Goal: Transaction & Acquisition: Purchase product/service

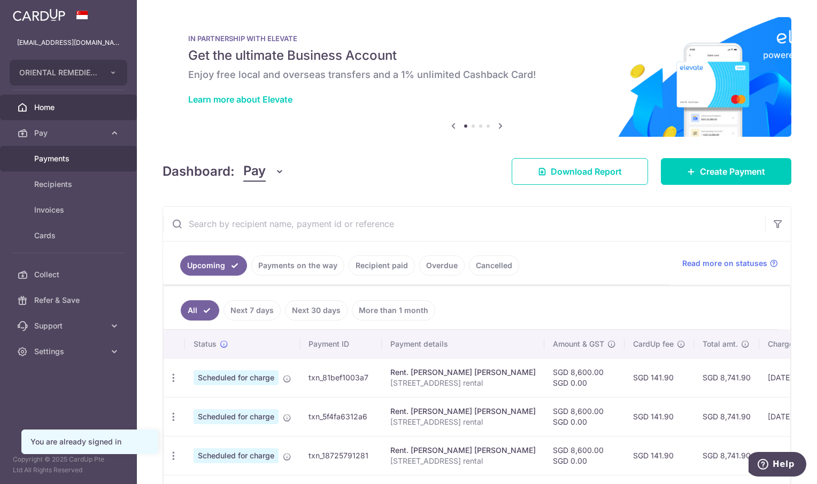
click at [52, 157] on span "Payments" at bounding box center [69, 158] width 71 height 11
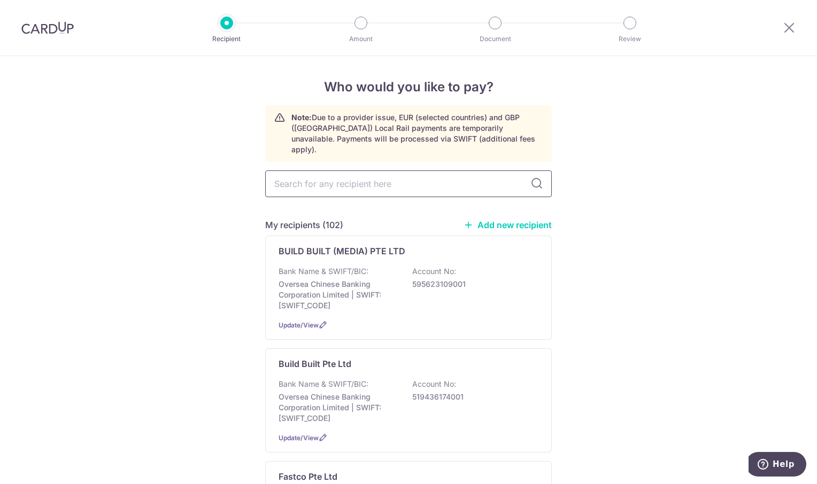
click at [325, 171] on input "text" at bounding box center [408, 184] width 287 height 27
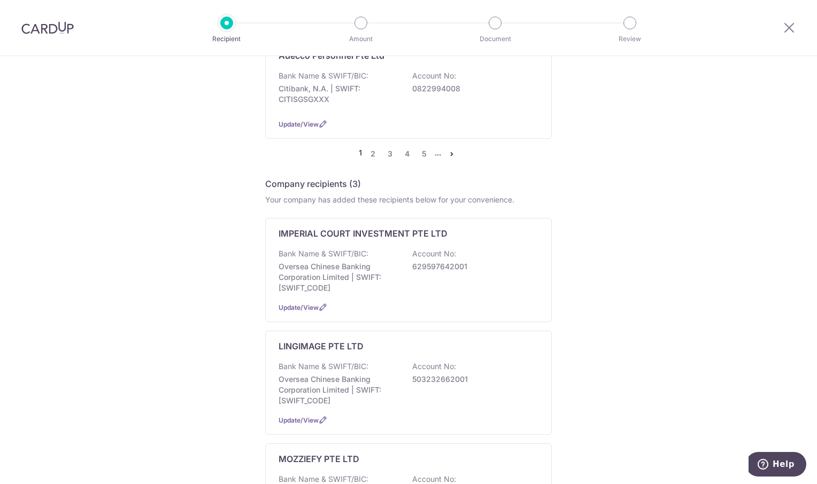
scroll to position [1123, 0]
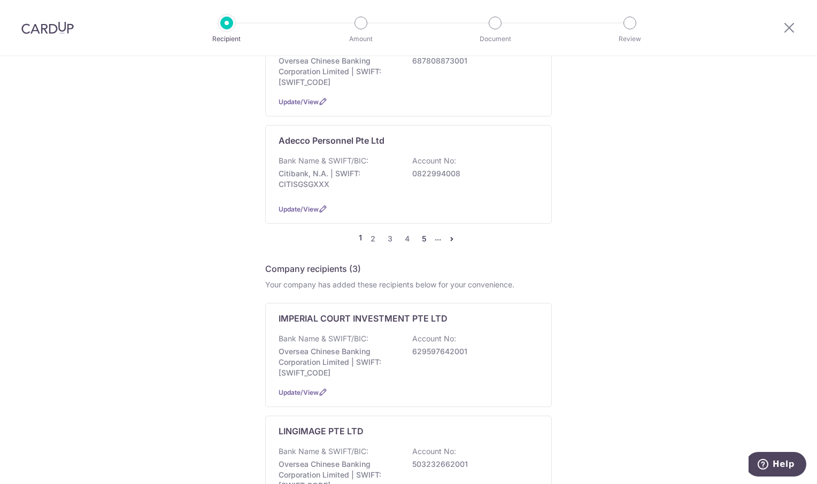
click at [422, 233] on link "5" at bounding box center [424, 239] width 13 height 13
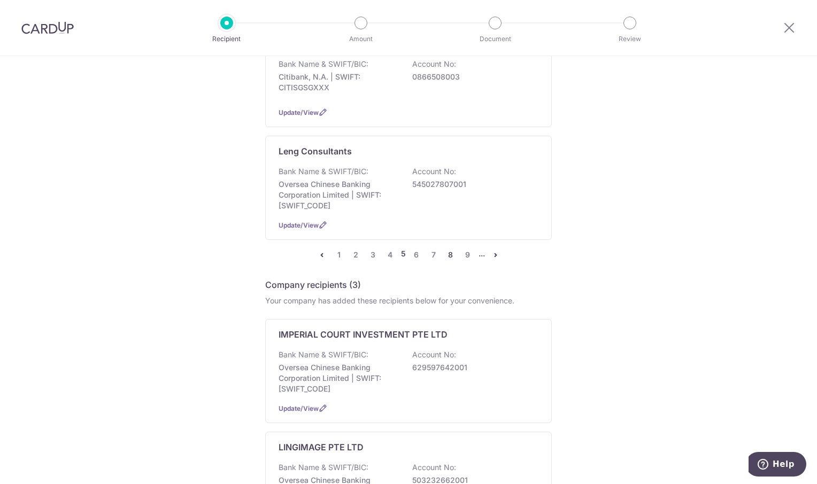
click at [449, 249] on link "8" at bounding box center [450, 255] width 13 height 13
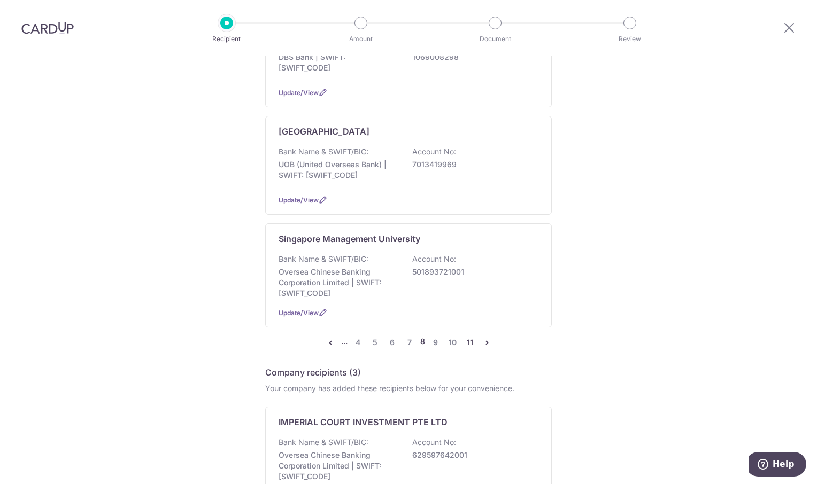
scroll to position [1016, 0]
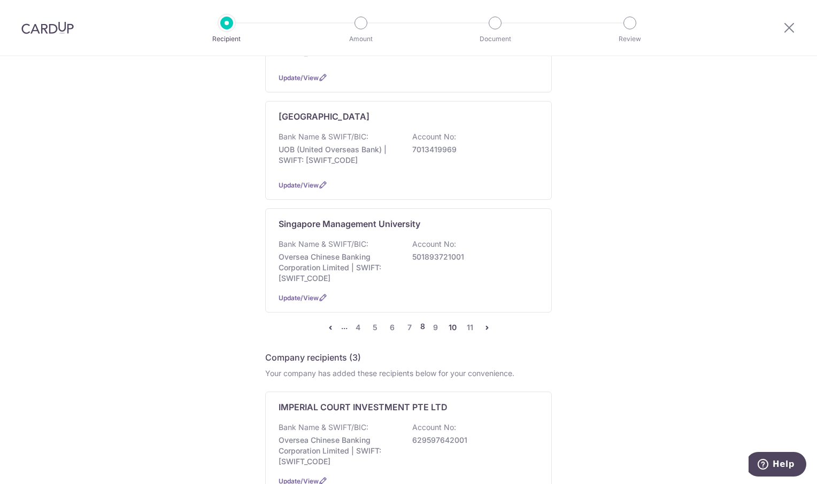
click at [446, 321] on link "10" at bounding box center [452, 327] width 13 height 13
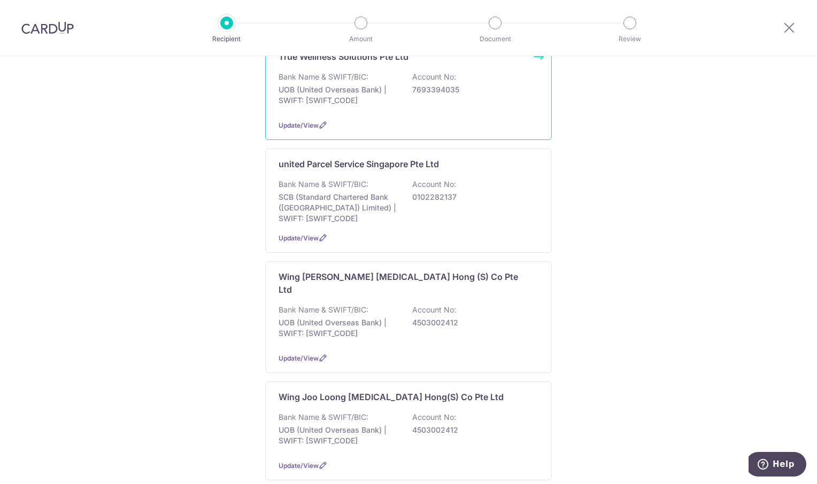
scroll to position [642, 0]
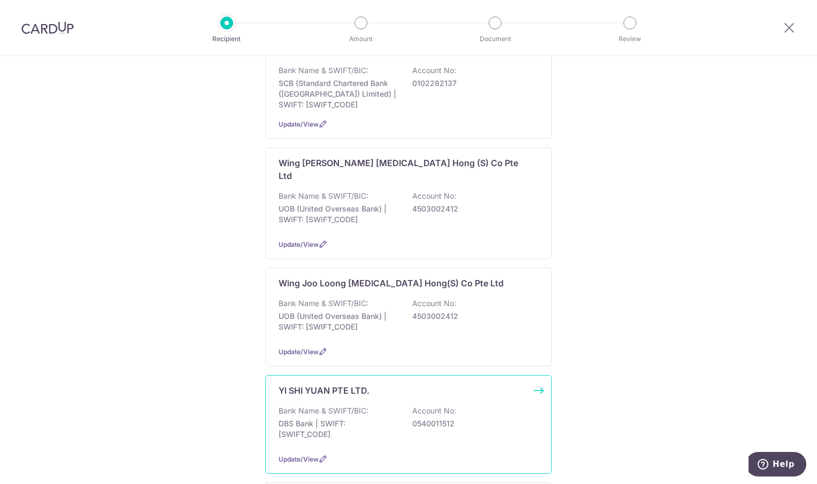
click at [314, 384] on p "Yl SHI YUAN PTE LTD." at bounding box center [324, 390] width 91 height 13
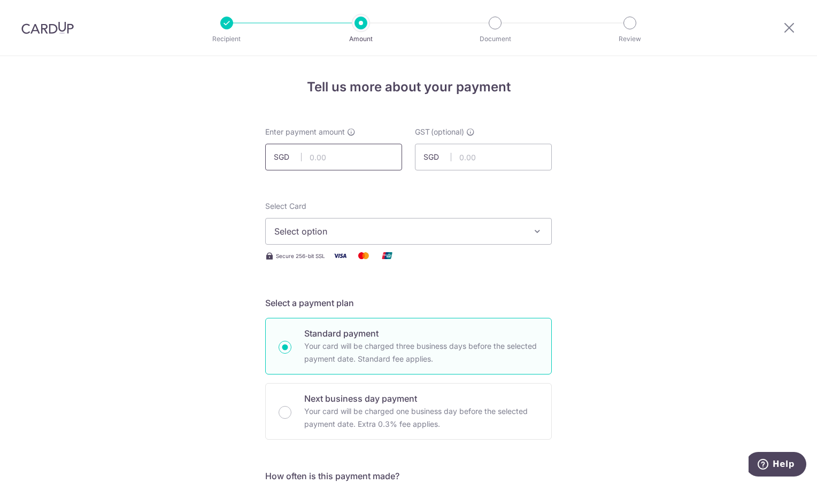
click at [311, 159] on input "text" at bounding box center [333, 157] width 137 height 27
type input "3,325.48"
click at [537, 234] on icon "button" at bounding box center [537, 231] width 11 height 11
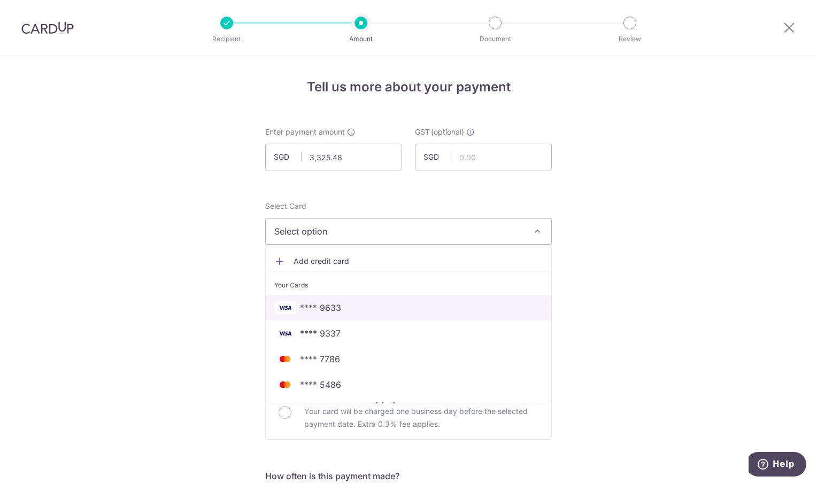
click at [400, 309] on span "**** 9633" at bounding box center [408, 308] width 268 height 13
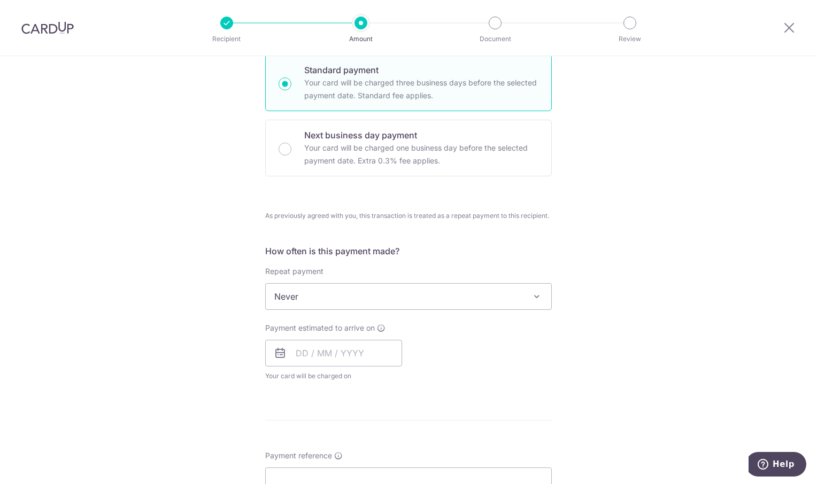
scroll to position [374, 0]
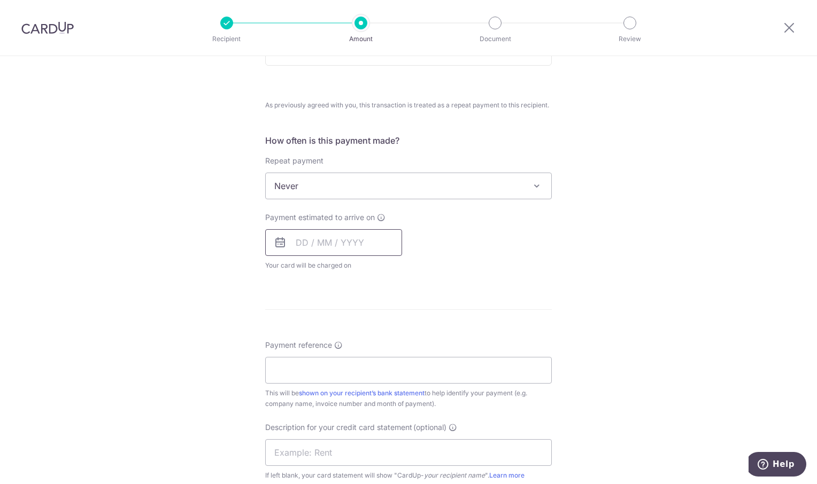
click at [342, 246] on input "text" at bounding box center [333, 242] width 137 height 27
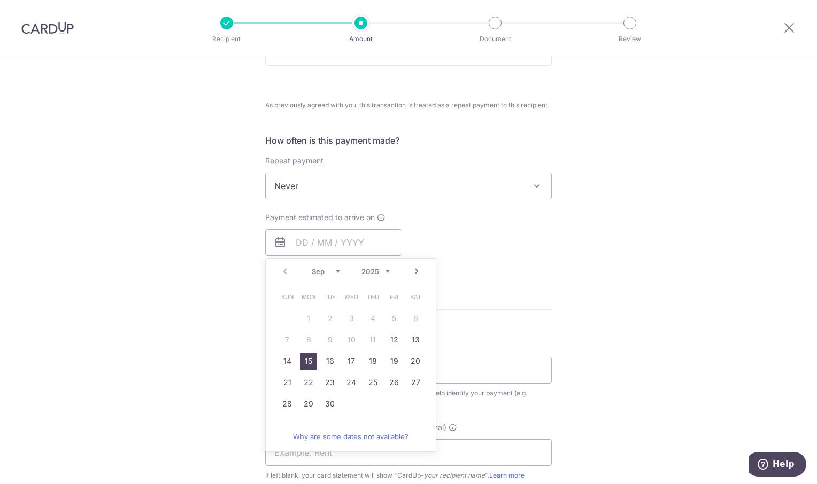
drag, startPoint x: 303, startPoint y: 363, endPoint x: 645, endPoint y: 277, distance: 352.2
click at [304, 363] on link "15" at bounding box center [308, 361] width 17 height 17
type input "15/09/2025"
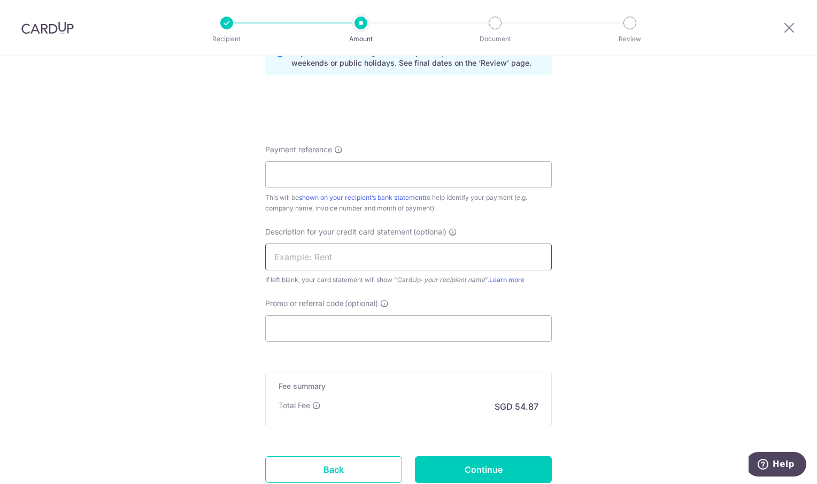
scroll to position [642, 0]
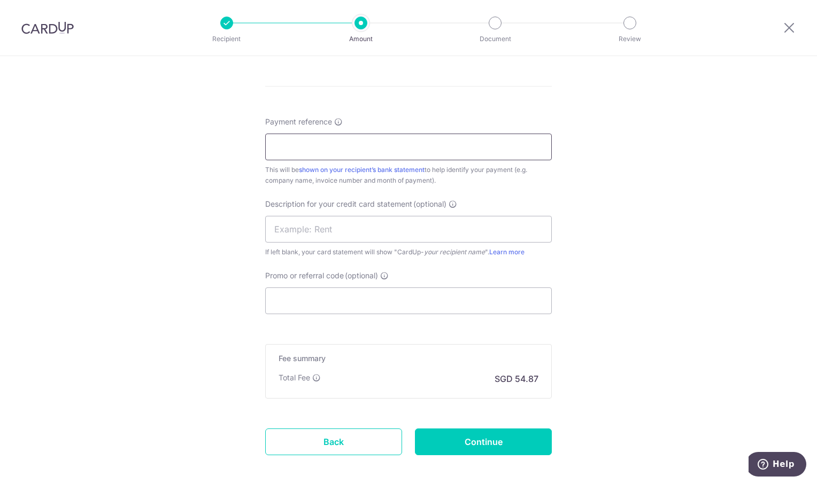
click at [303, 154] on input "Payment reference" at bounding box center [408, 147] width 287 height 27
type input "ORI Aug"
drag, startPoint x: 521, startPoint y: 438, endPoint x: 546, endPoint y: 419, distance: 31.7
click at [521, 437] on input "Continue" at bounding box center [483, 442] width 137 height 27
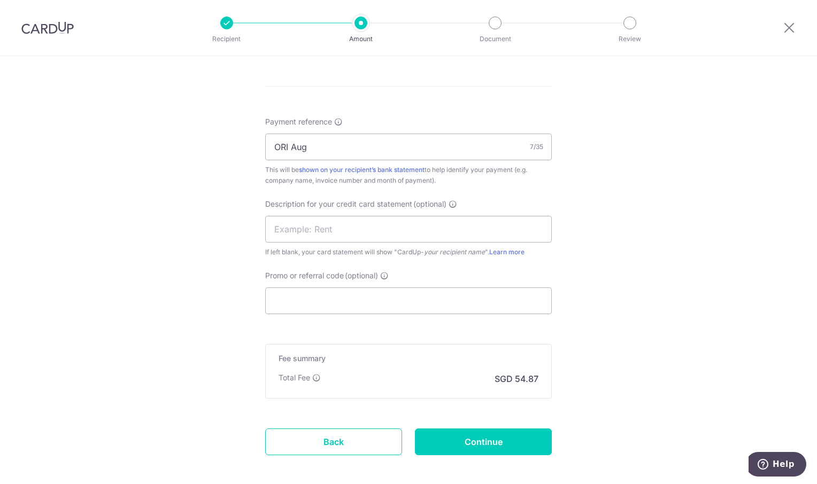
type input "Create Schedule"
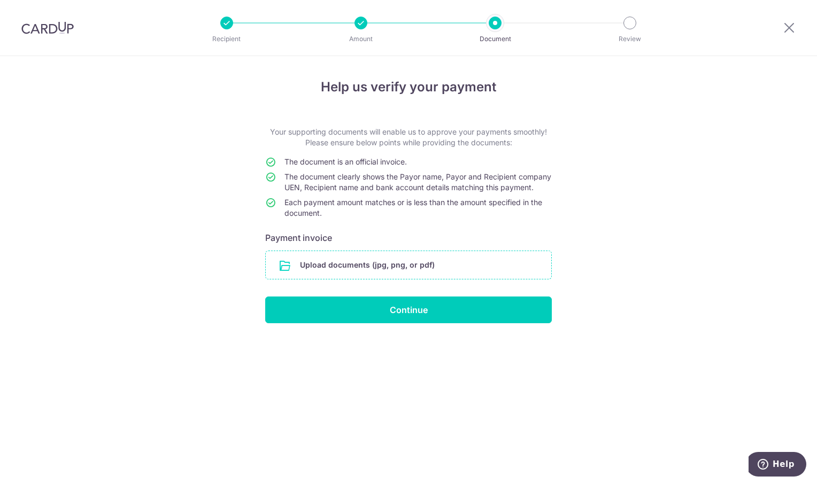
click at [331, 272] on input "file" at bounding box center [409, 265] width 286 height 28
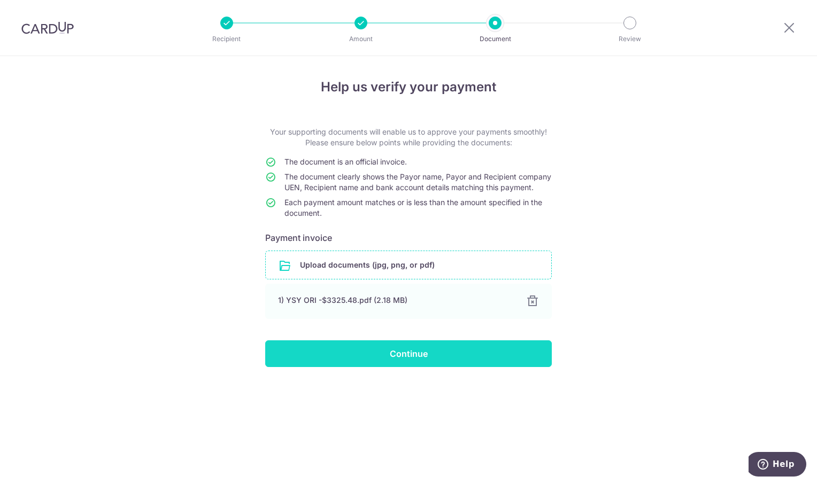
click at [425, 367] on input "Continue" at bounding box center [408, 354] width 287 height 27
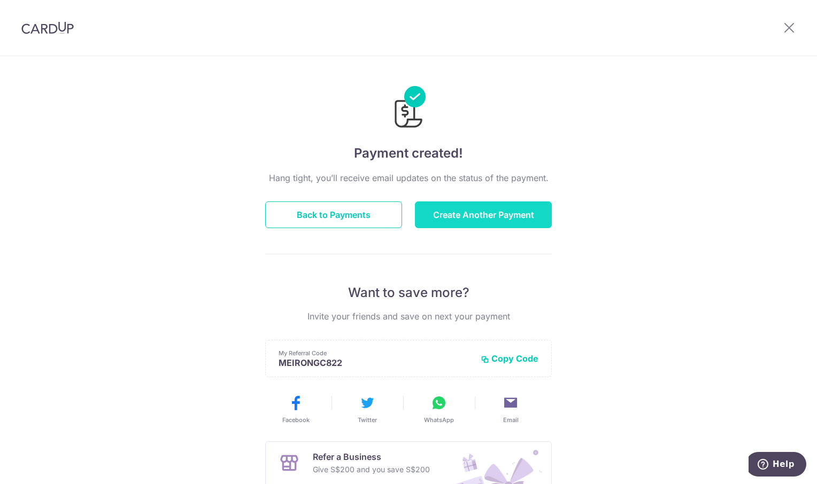
click at [495, 210] on button "Create Another Payment" at bounding box center [483, 215] width 137 height 27
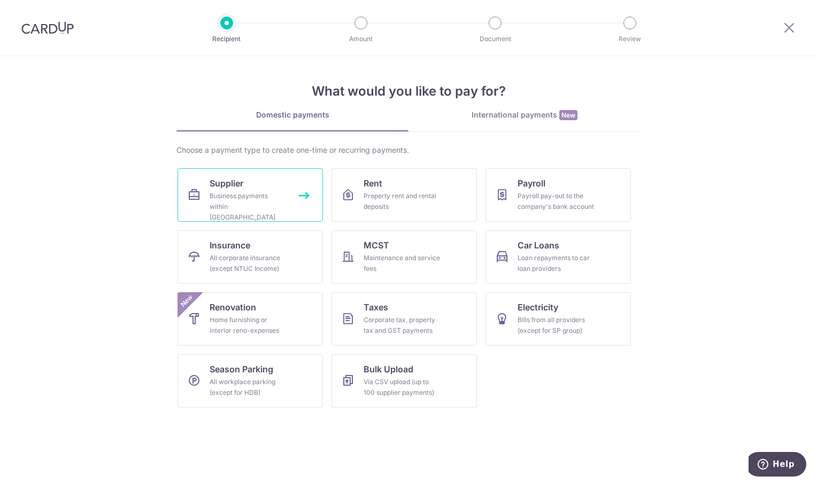
click at [241, 187] on span "Supplier" at bounding box center [227, 183] width 34 height 13
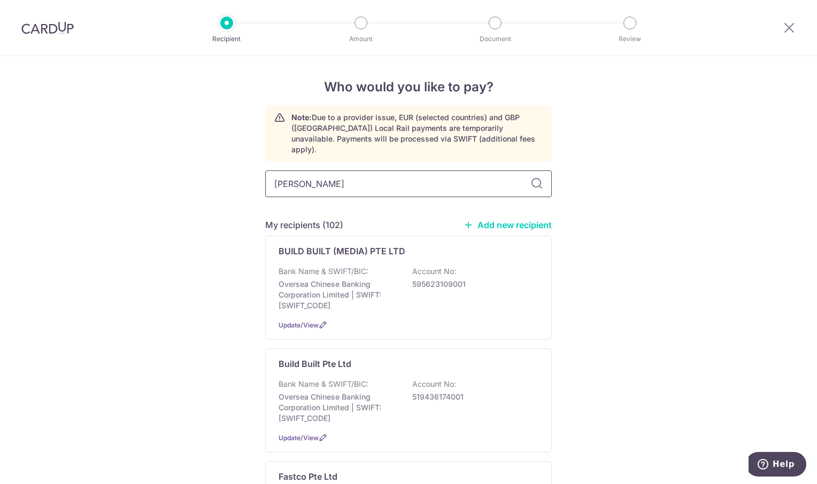
type input "[PERSON_NAME]"
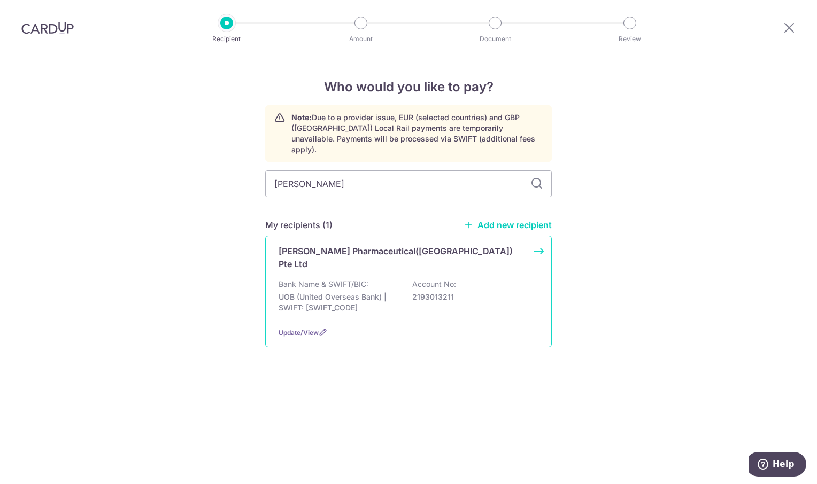
click at [326, 245] on p "[PERSON_NAME] Pharmaceutical([GEOGRAPHIC_DATA]) Pte Ltd" at bounding box center [402, 258] width 247 height 26
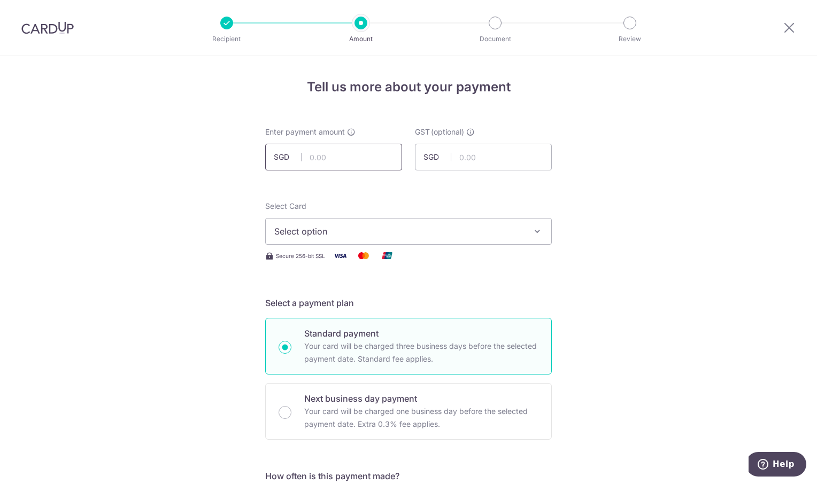
click at [311, 164] on input "text" at bounding box center [333, 157] width 137 height 27
type input "465.97"
click at [540, 226] on button "Select option" at bounding box center [408, 231] width 287 height 27
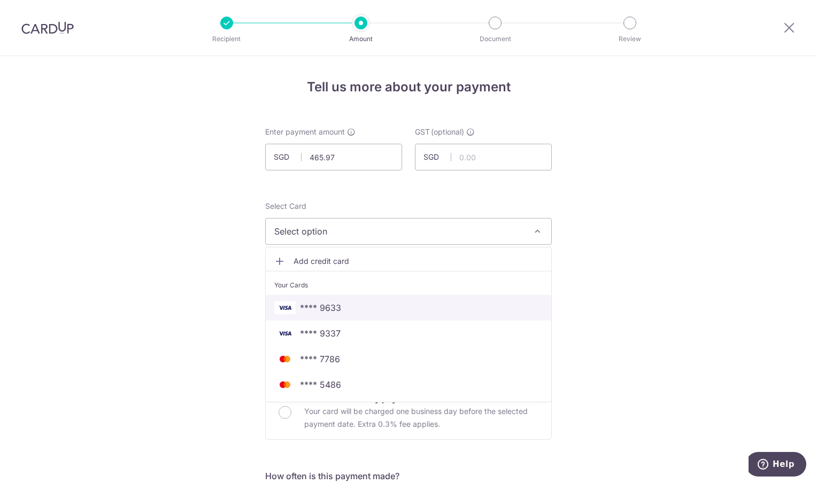
drag, startPoint x: 433, startPoint y: 303, endPoint x: 591, endPoint y: 269, distance: 162.3
click at [434, 303] on span "**** 9633" at bounding box center [408, 308] width 268 height 13
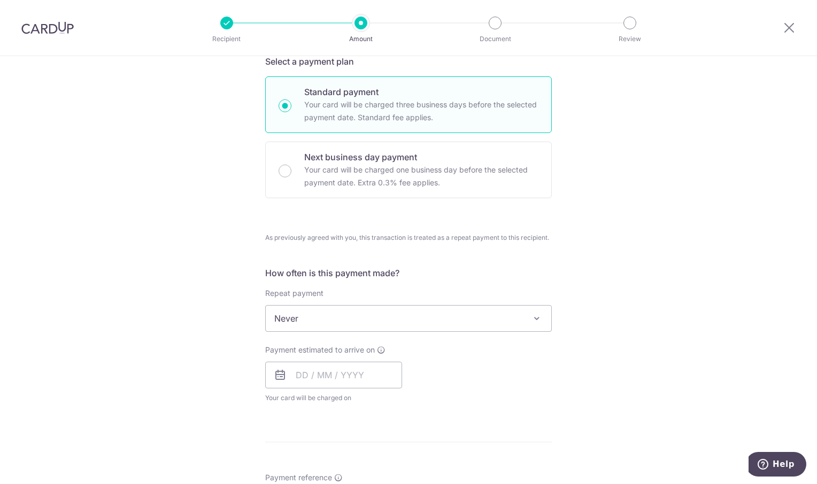
scroll to position [374, 0]
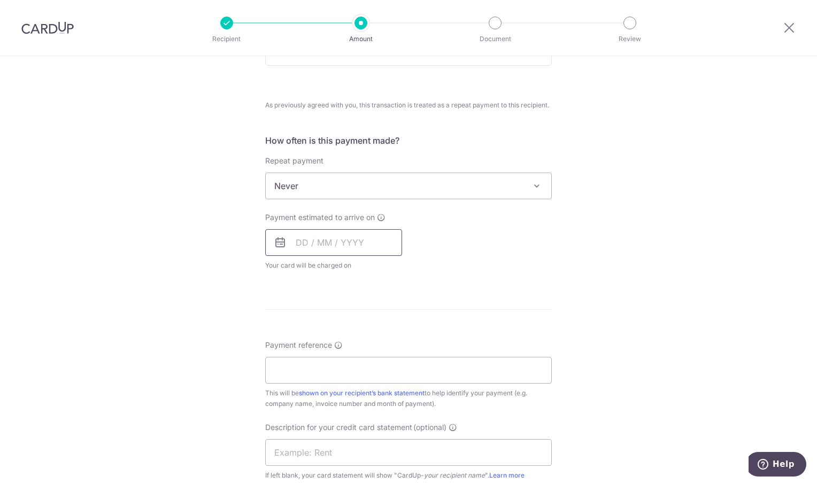
click at [331, 242] on input "text" at bounding box center [333, 242] width 137 height 27
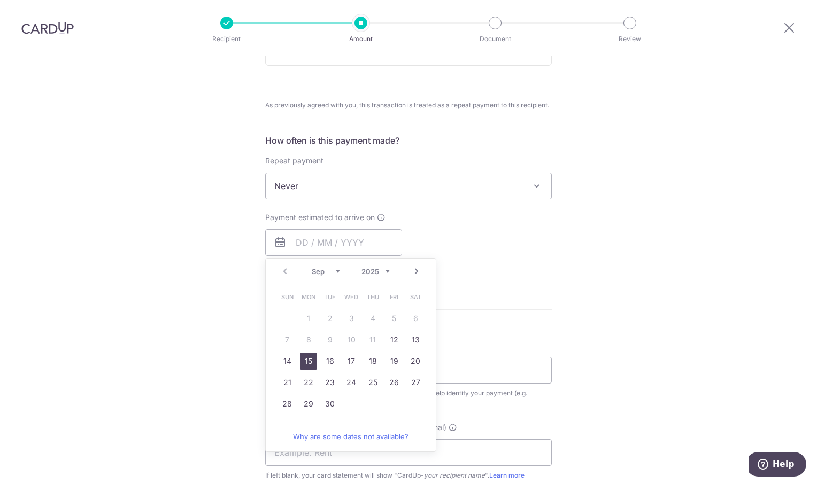
click at [306, 362] on link "15" at bounding box center [308, 361] width 17 height 17
type input "15/09/2025"
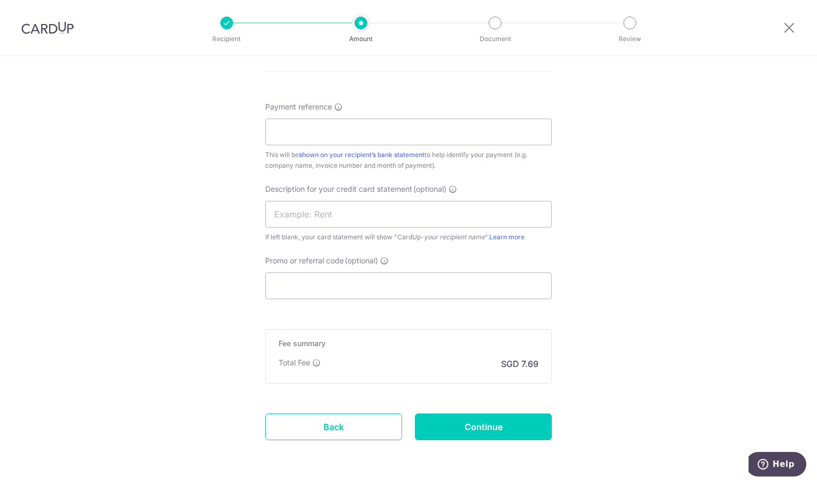
scroll to position [693, 0]
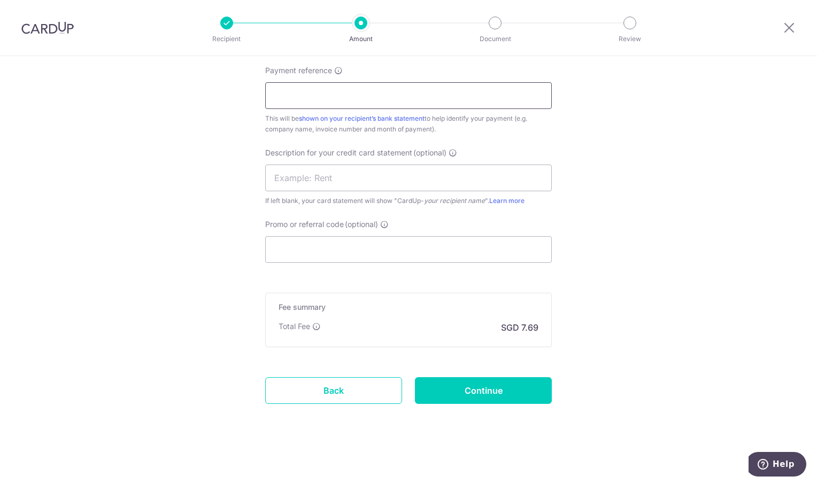
click at [313, 96] on input "Payment reference" at bounding box center [408, 95] width 287 height 27
type input "o"
type input "ORI Aug"
click at [512, 383] on input "Continue" at bounding box center [483, 390] width 137 height 27
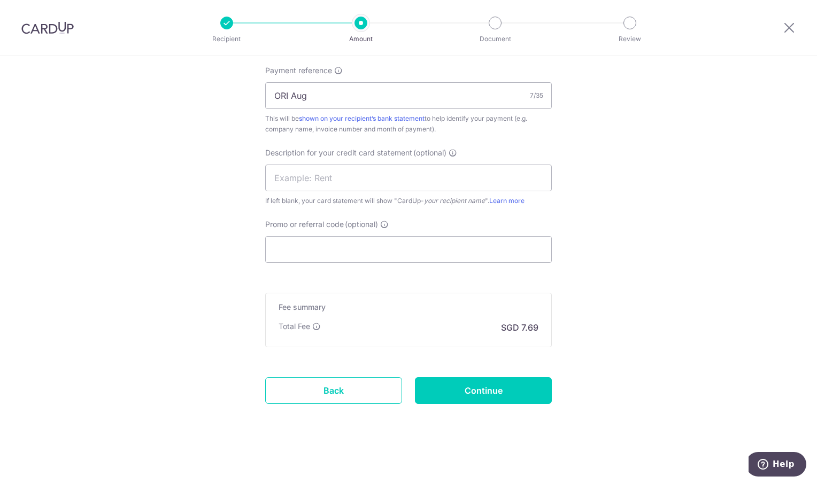
type input "Create Schedule"
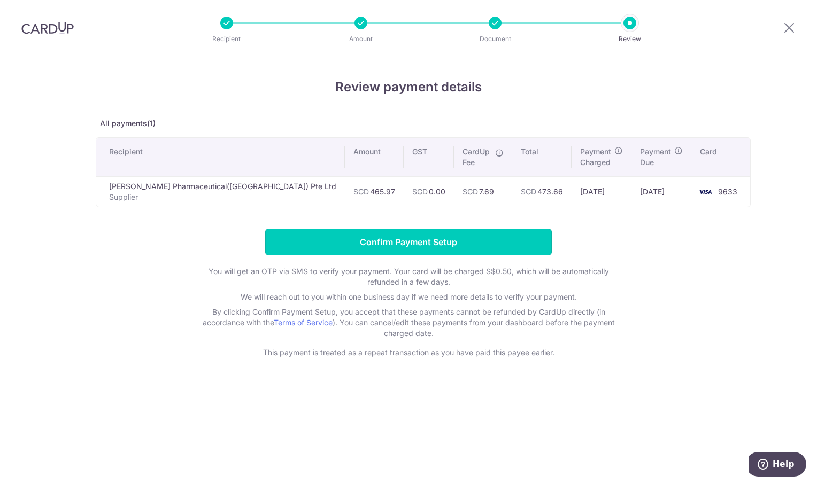
drag, startPoint x: 447, startPoint y: 250, endPoint x: 444, endPoint y: 214, distance: 35.4
click at [447, 250] on input "Confirm Payment Setup" at bounding box center [408, 242] width 287 height 27
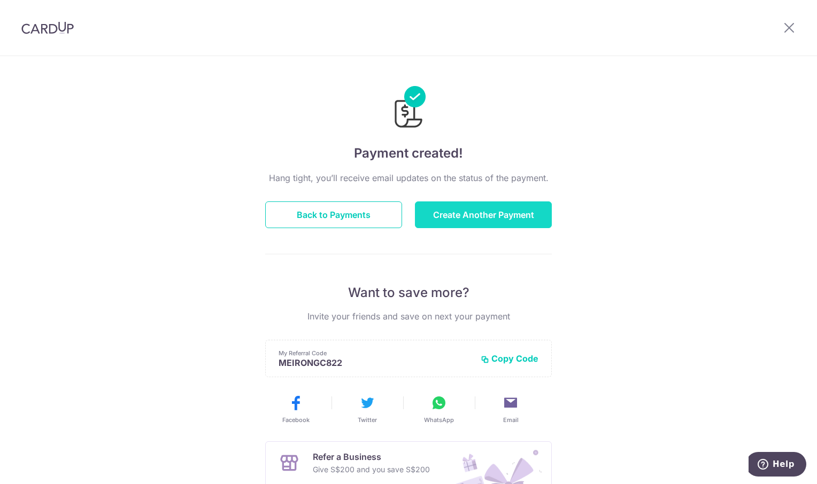
click at [495, 214] on button "Create Another Payment" at bounding box center [483, 215] width 137 height 27
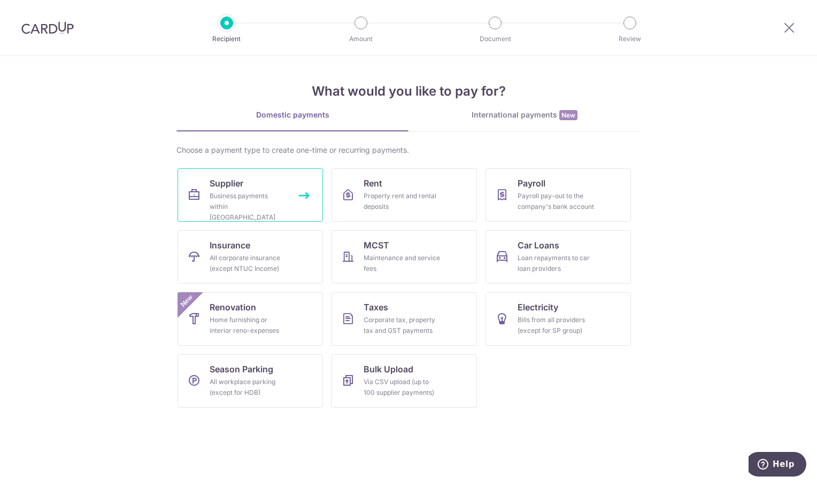
click at [290, 186] on link "Supplier Business payments within [GEOGRAPHIC_DATA]" at bounding box center [250, 194] width 145 height 53
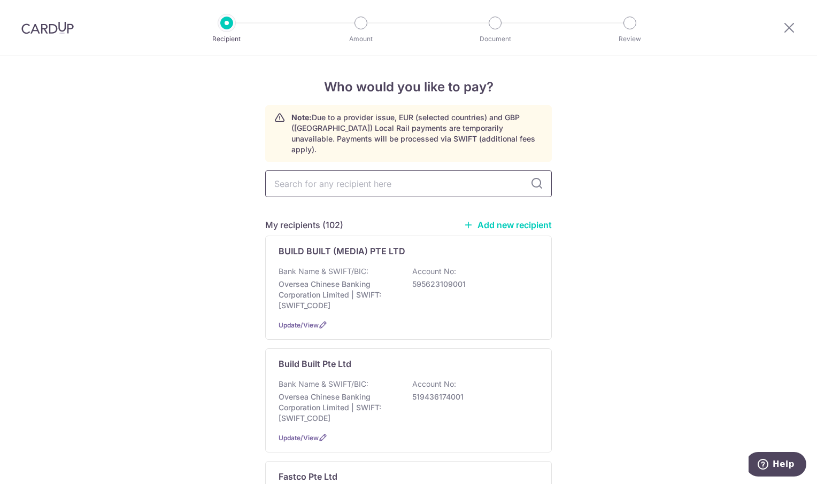
click at [300, 171] on input "text" at bounding box center [408, 184] width 287 height 27
type input "[PERSON_NAME]"
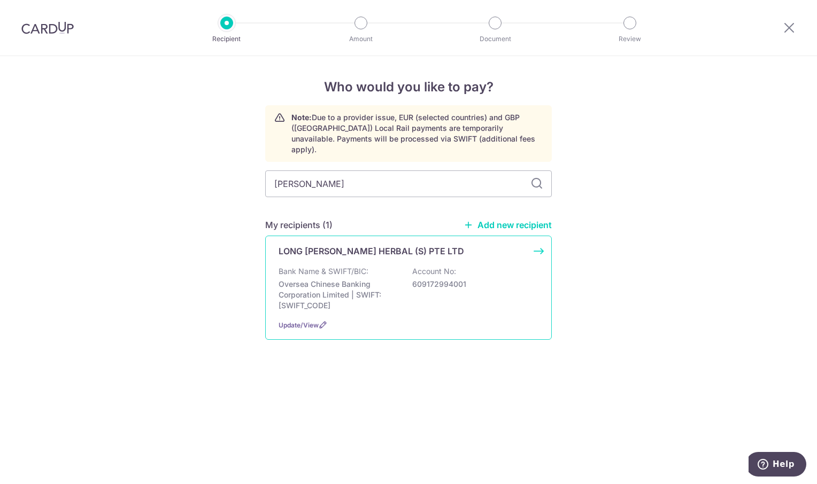
click at [365, 245] on p "LONG [PERSON_NAME] HERBAL (S) PTE LTD" at bounding box center [372, 251] width 186 height 13
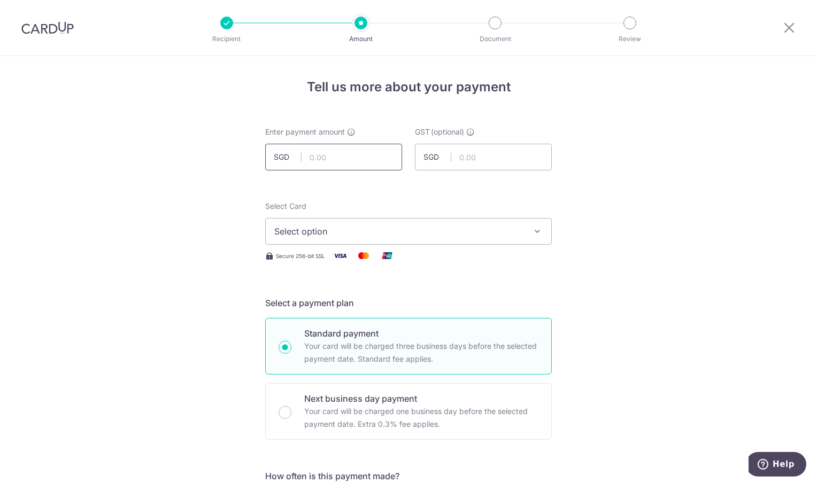
click at [325, 160] on input "text" at bounding box center [333, 157] width 137 height 27
type input "427.72"
click at [529, 230] on button "Select option" at bounding box center [408, 231] width 287 height 27
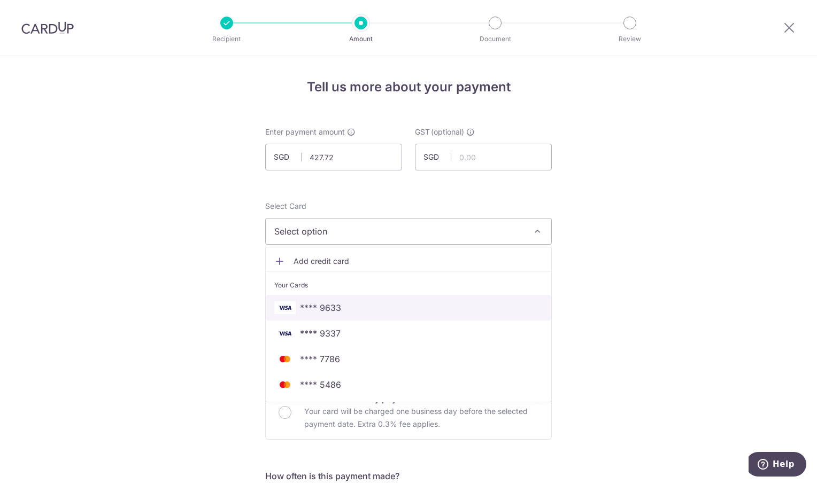
click at [346, 304] on span "**** 9633" at bounding box center [408, 308] width 268 height 13
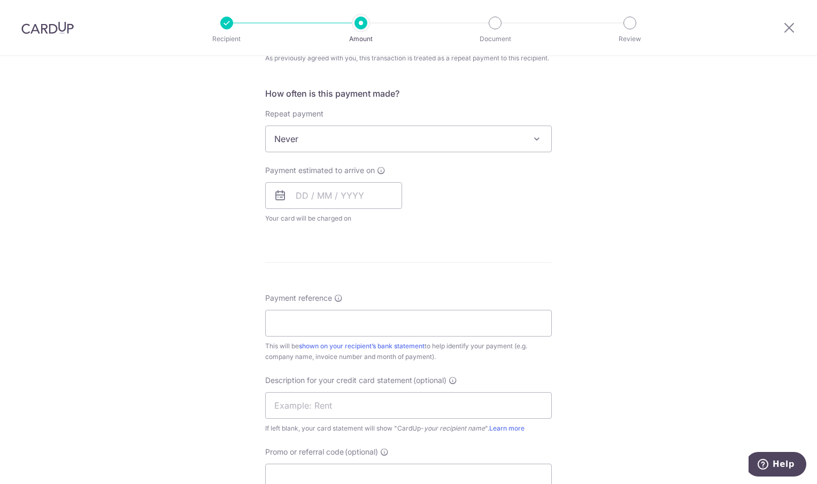
scroll to position [428, 0]
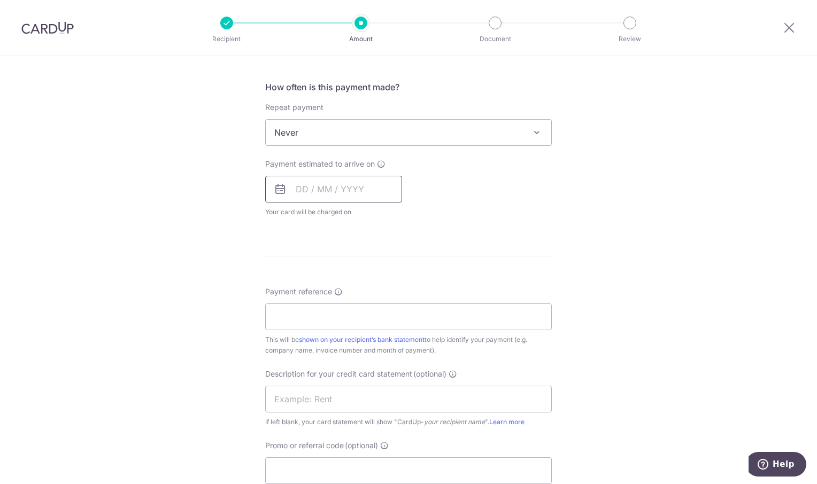
click at [337, 190] on input "text" at bounding box center [333, 189] width 137 height 27
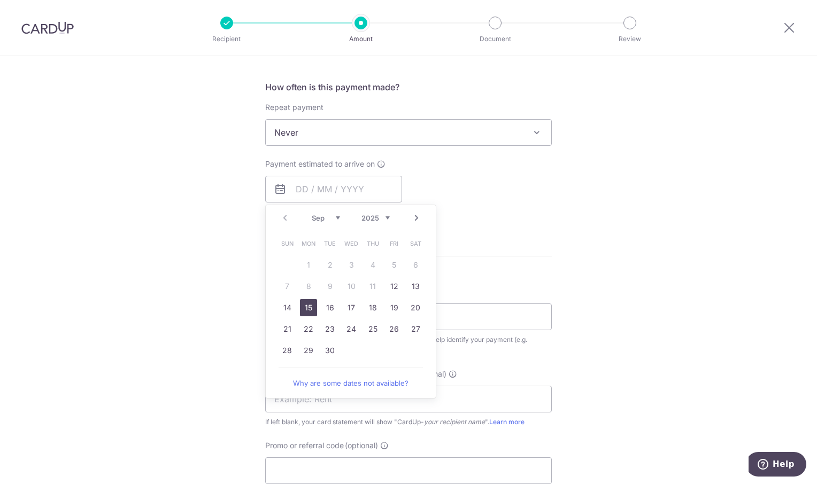
click at [306, 306] on link "15" at bounding box center [308, 307] width 17 height 17
type input "[DATE]"
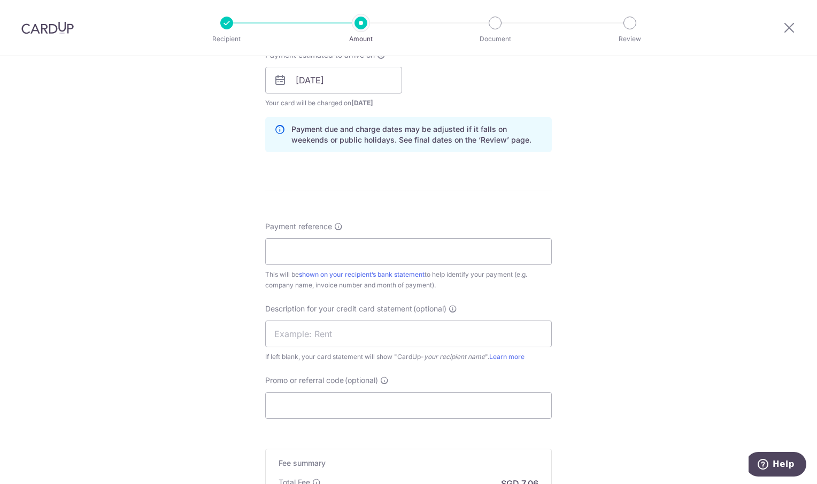
scroll to position [588, 0]
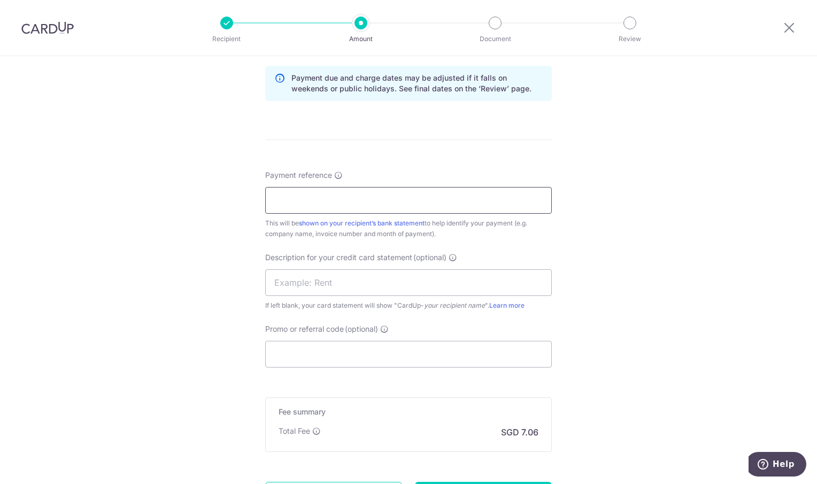
click at [343, 198] on input "Payment reference" at bounding box center [408, 200] width 287 height 27
type input "ORI Aug"
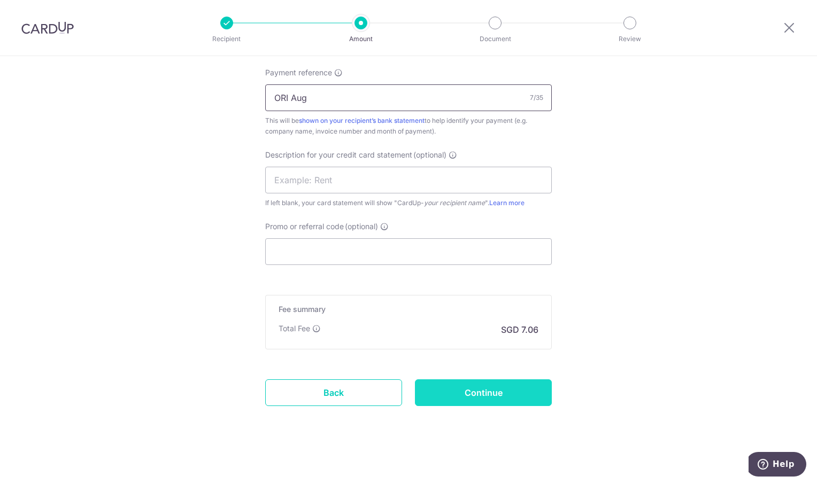
scroll to position [693, 0]
click at [515, 392] on input "Continue" at bounding box center [483, 390] width 137 height 27
type input "Create Schedule"
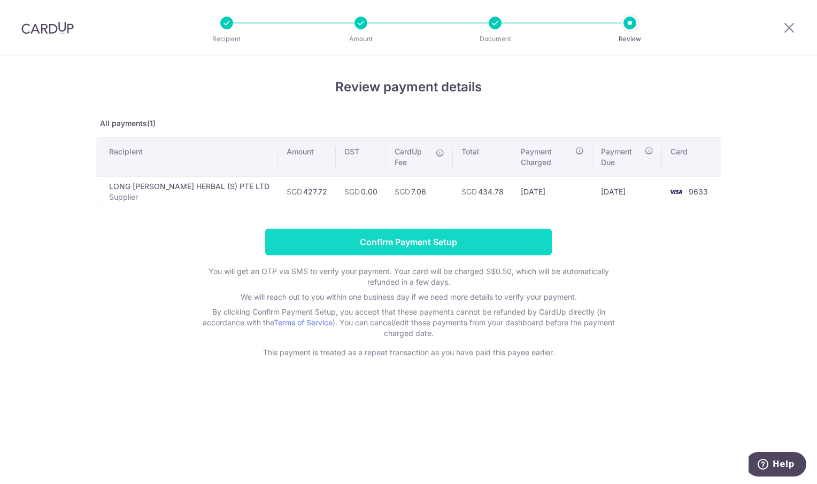
click at [488, 229] on input "Confirm Payment Setup" at bounding box center [408, 242] width 287 height 27
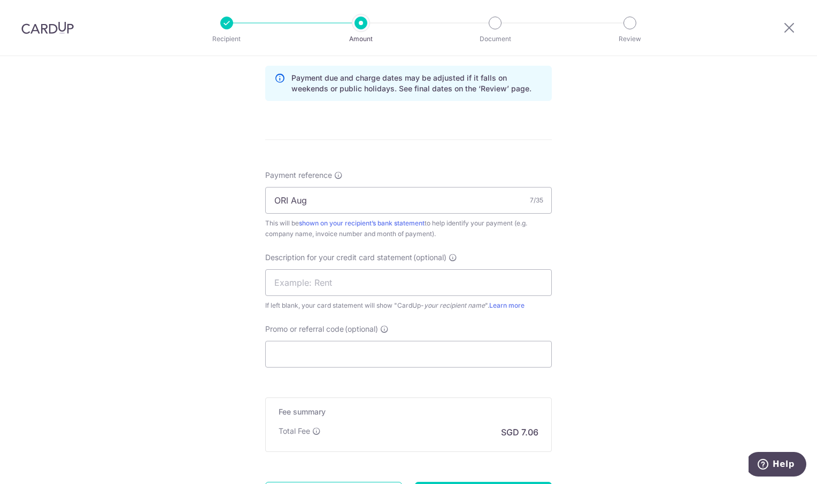
scroll to position [737, 0]
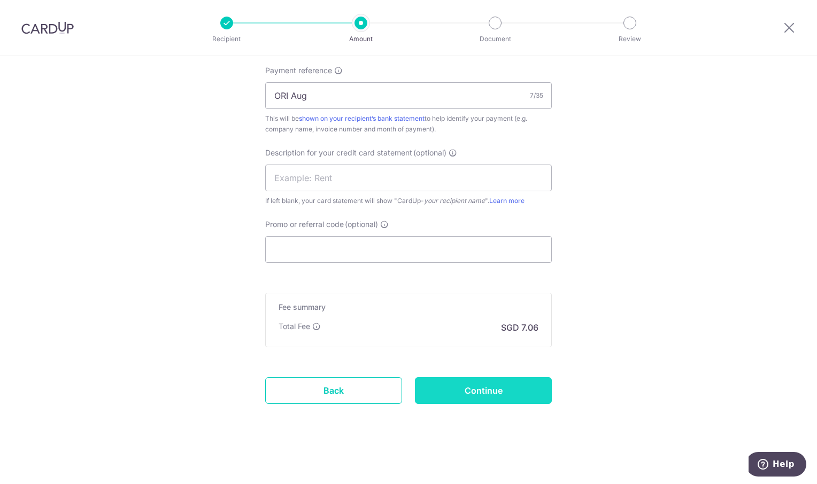
click at [503, 396] on input "Continue" at bounding box center [483, 390] width 137 height 27
type input "Update Schedule"
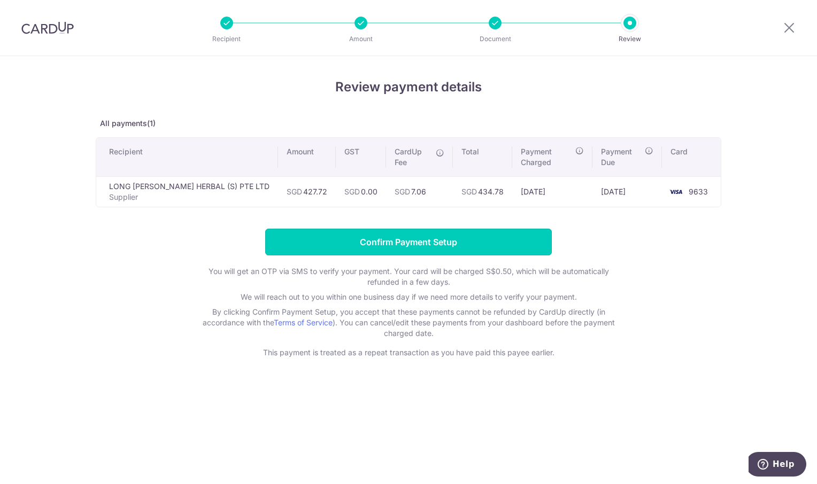
click at [426, 231] on input "Confirm Payment Setup" at bounding box center [408, 242] width 287 height 27
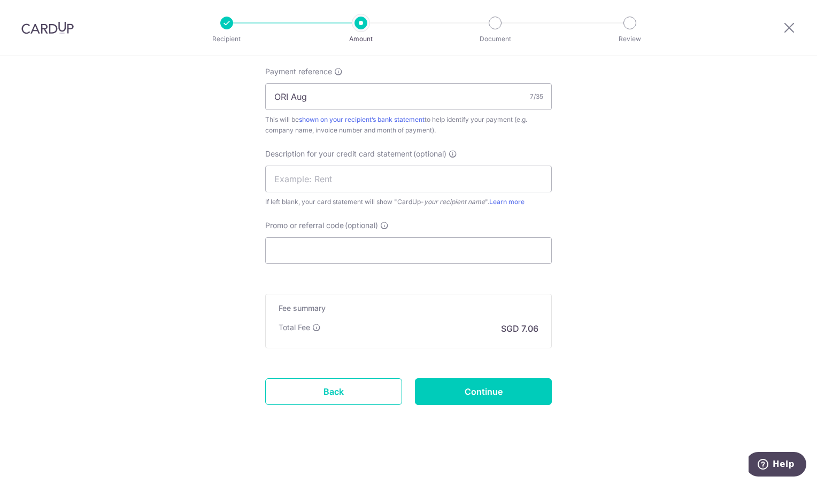
scroll to position [737, 0]
click at [506, 390] on input "Continue" at bounding box center [483, 390] width 137 height 27
type input "Update Schedule"
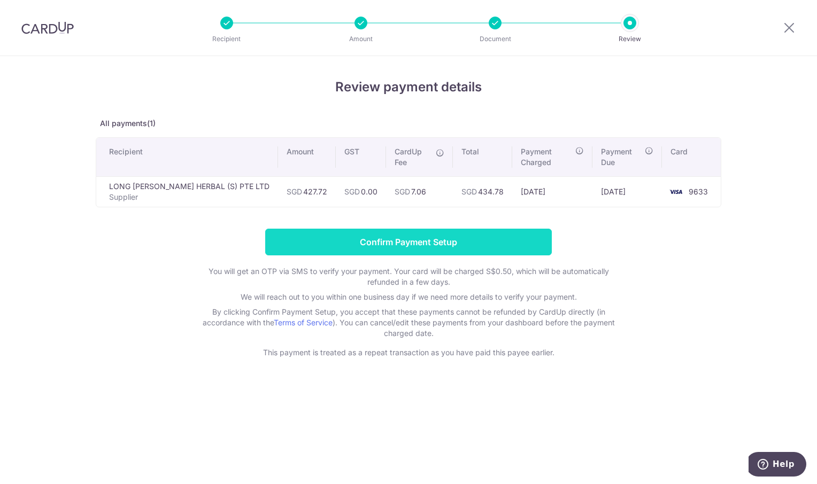
click at [395, 229] on input "Confirm Payment Setup" at bounding box center [408, 242] width 287 height 27
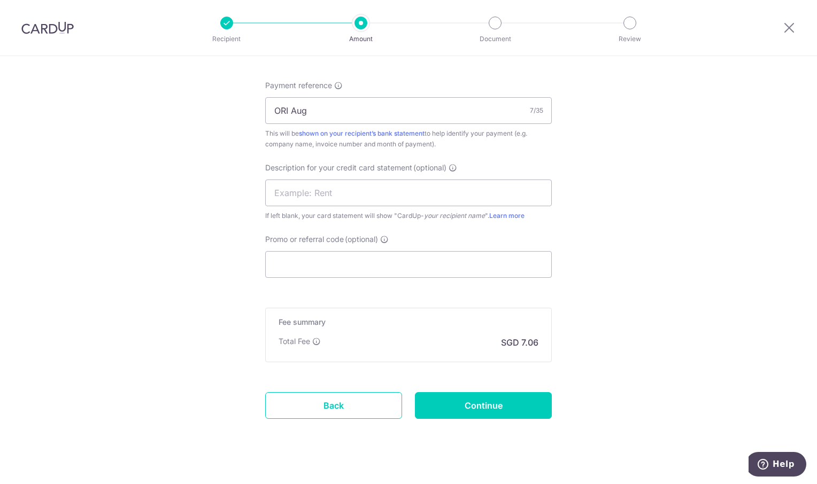
scroll to position [737, 0]
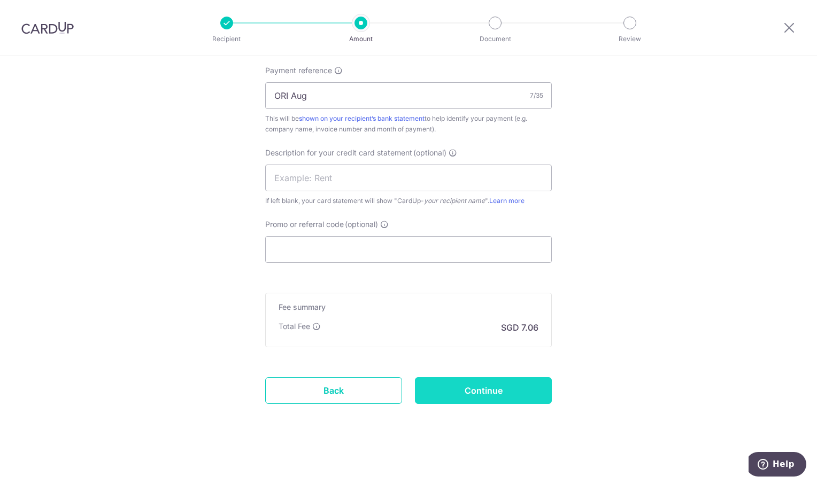
click at [495, 385] on input "Continue" at bounding box center [483, 390] width 137 height 27
type input "Update Schedule"
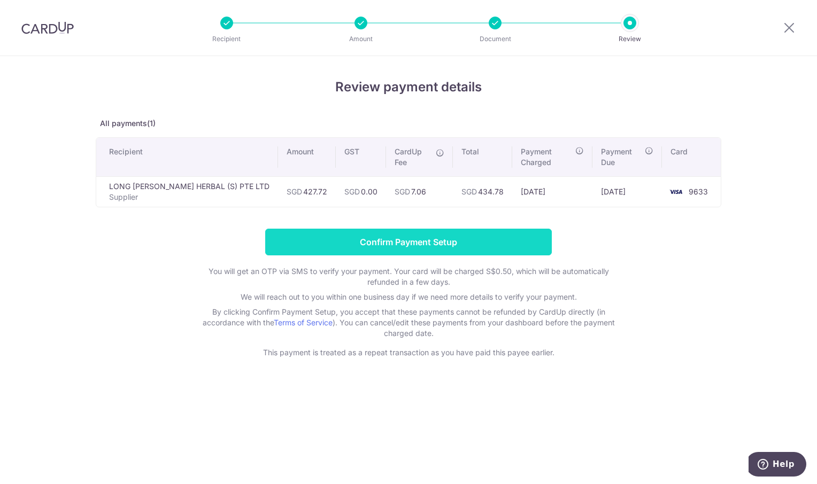
click at [458, 230] on input "Confirm Payment Setup" at bounding box center [408, 242] width 287 height 27
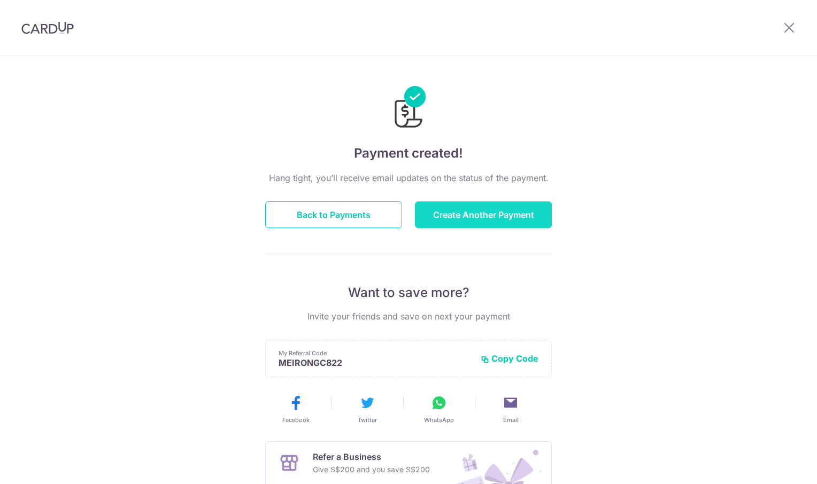
drag, startPoint x: 0, startPoint y: 0, endPoint x: 469, endPoint y: 217, distance: 517.0
click at [469, 217] on button "Create Another Payment" at bounding box center [483, 215] width 137 height 27
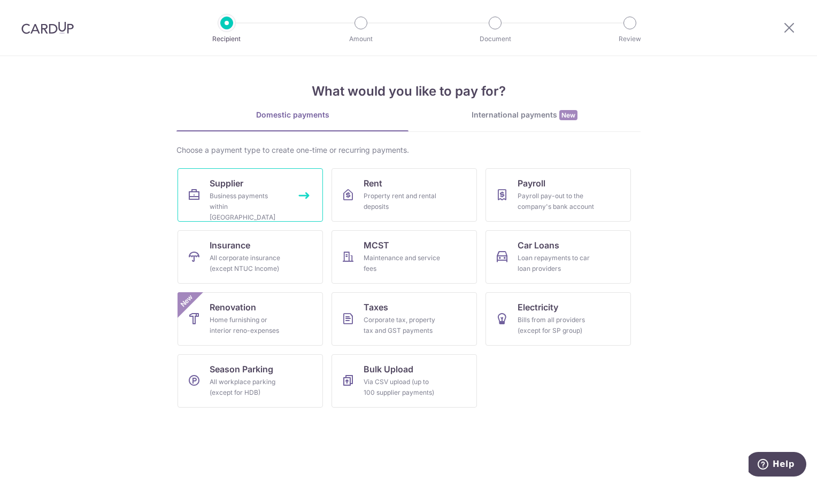
click at [243, 184] on span "Supplier" at bounding box center [227, 183] width 34 height 13
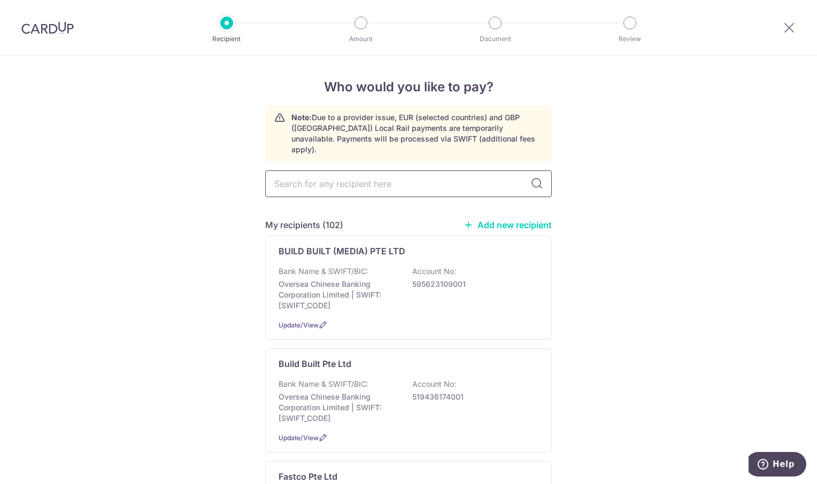
click at [397, 172] on input "text" at bounding box center [408, 184] width 287 height 27
type input "kinhong"
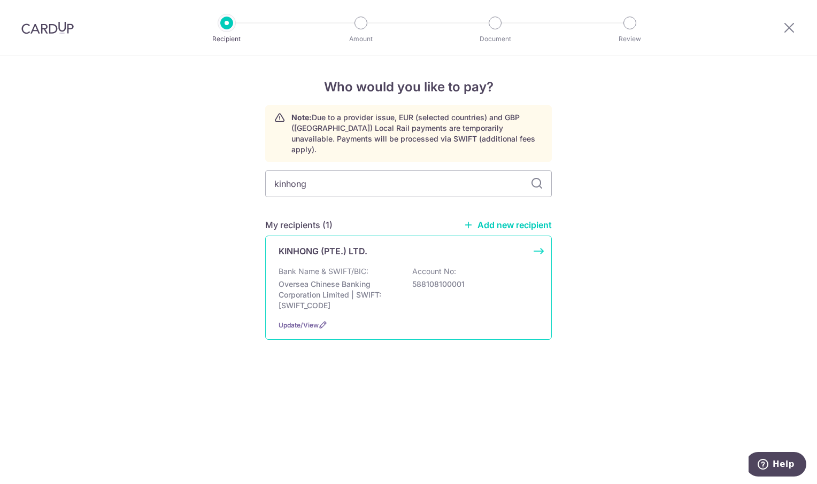
drag, startPoint x: 350, startPoint y: 257, endPoint x: 352, endPoint y: 249, distance: 8.8
click at [350, 266] on p "Bank Name & SWIFT/BIC:" at bounding box center [324, 271] width 90 height 11
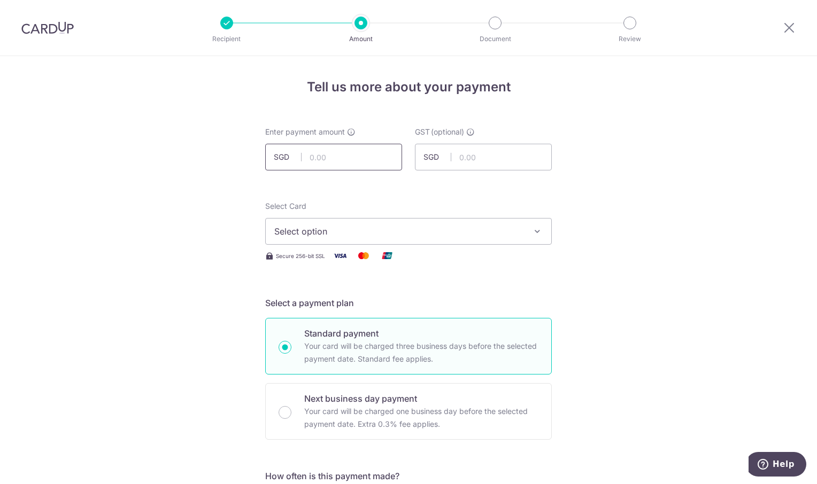
click at [319, 158] on input "text" at bounding box center [333, 157] width 137 height 27
type input "136.80"
click at [535, 232] on icon "button" at bounding box center [537, 231] width 11 height 11
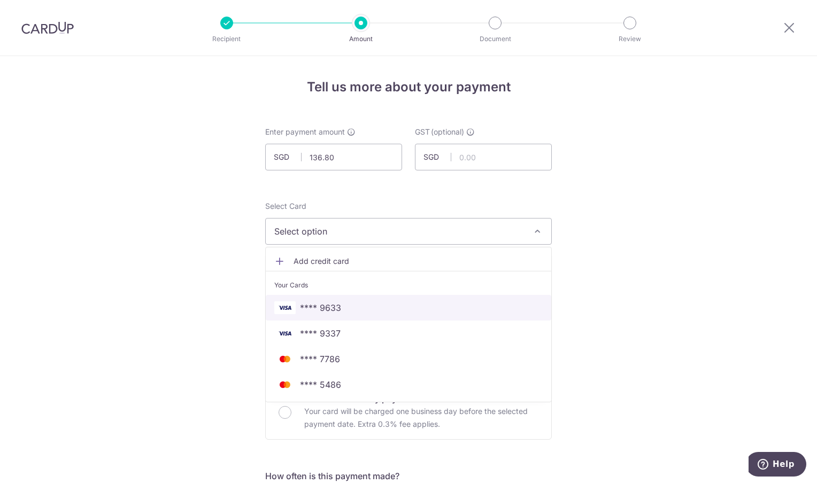
drag, startPoint x: 441, startPoint y: 304, endPoint x: 714, endPoint y: 251, distance: 278.2
click at [442, 303] on span "**** 9633" at bounding box center [408, 308] width 268 height 13
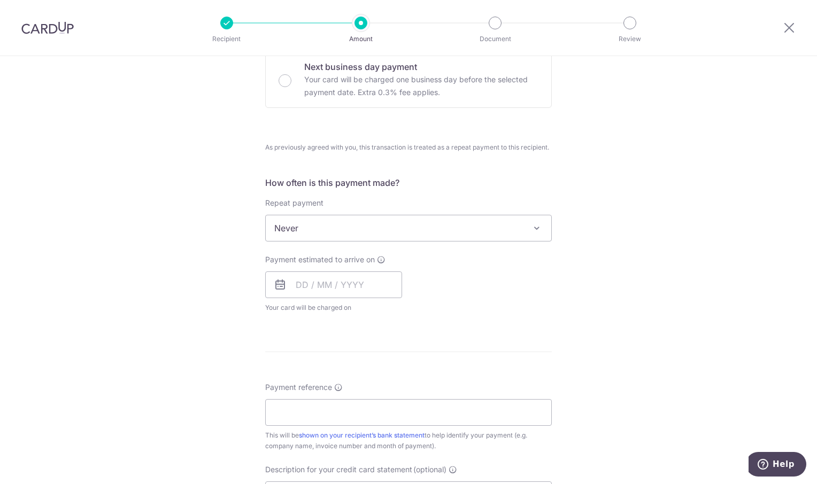
scroll to position [428, 0]
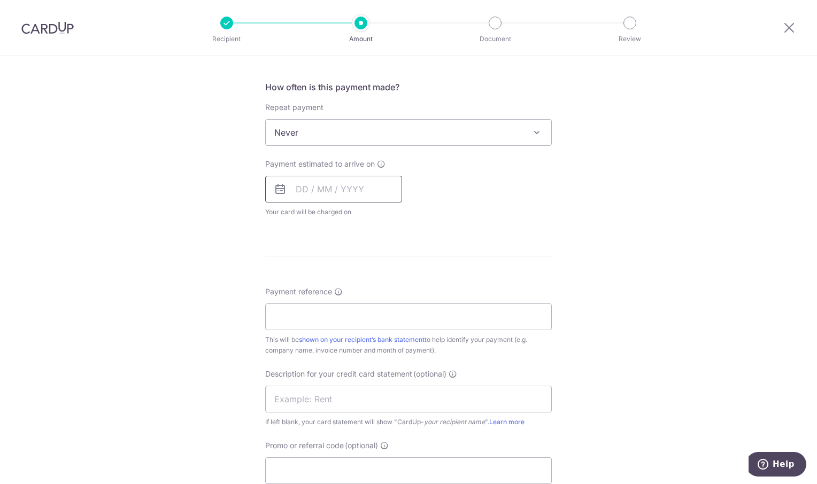
click at [331, 183] on input "text" at bounding box center [333, 189] width 137 height 27
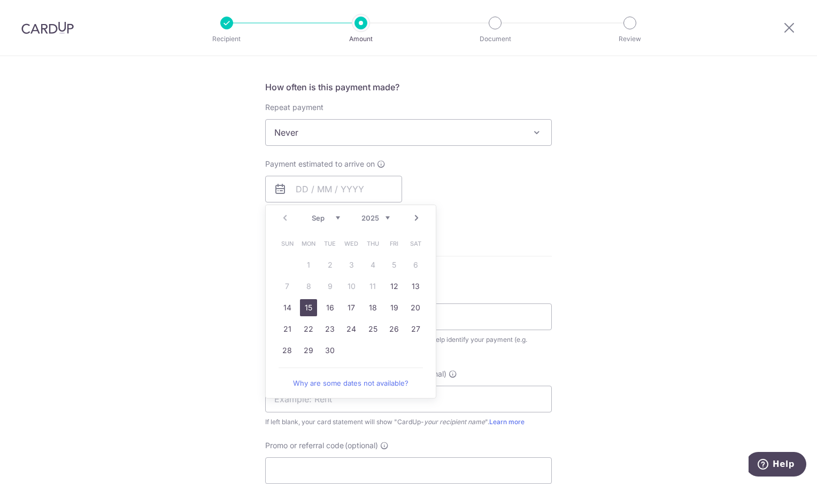
click at [306, 311] on link "15" at bounding box center [308, 307] width 17 height 17
type input "[DATE]"
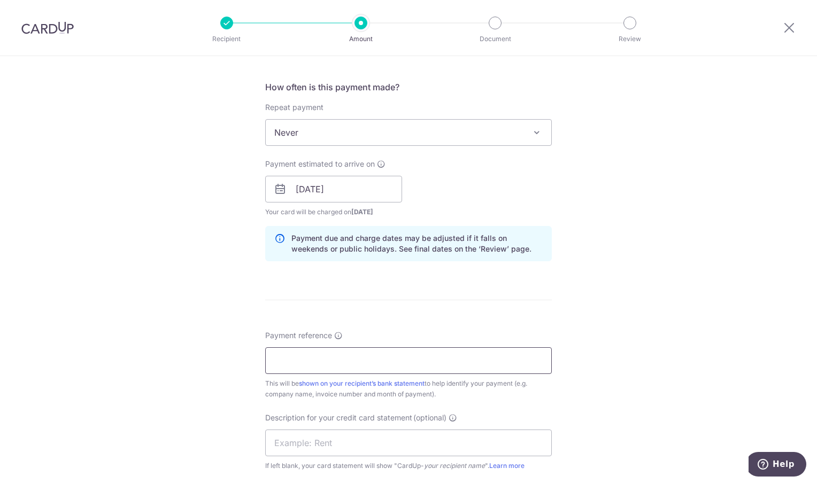
click at [305, 365] on input "Payment reference" at bounding box center [408, 361] width 287 height 27
type input "ORI Aug"
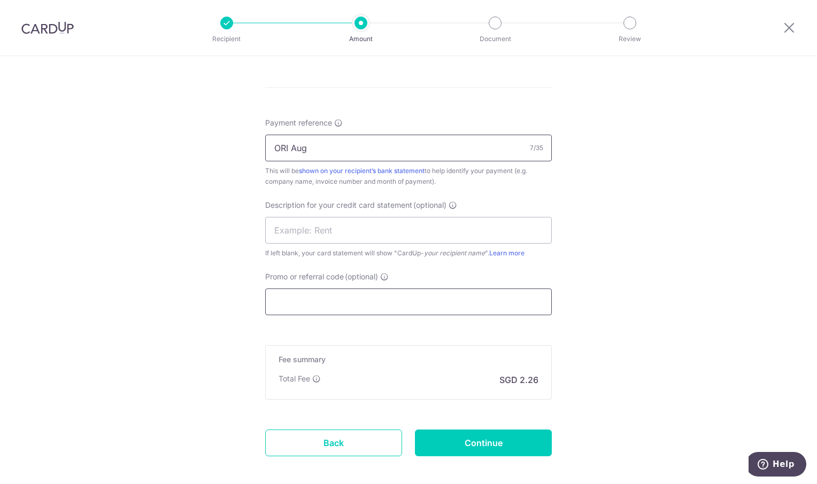
scroll to position [642, 0]
click at [528, 429] on input "Continue" at bounding box center [483, 442] width 137 height 27
type input "Create Schedule"
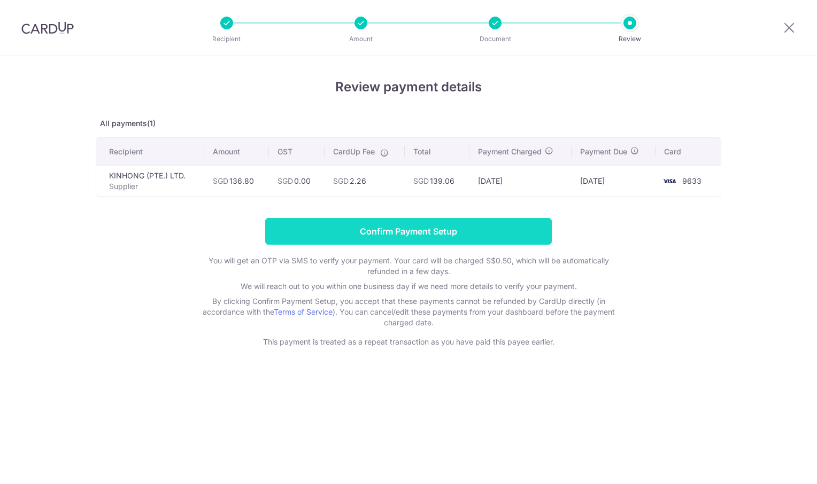
click at [396, 234] on input "Confirm Payment Setup" at bounding box center [408, 231] width 287 height 27
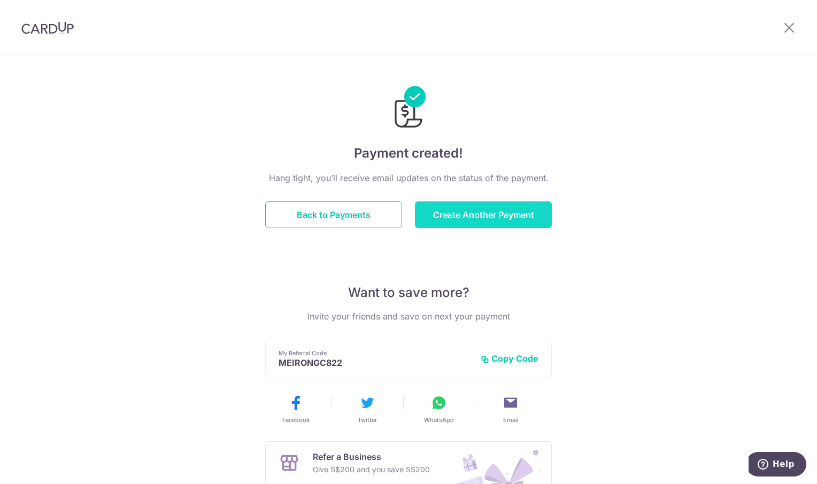
click at [459, 221] on button "Create Another Payment" at bounding box center [483, 215] width 137 height 27
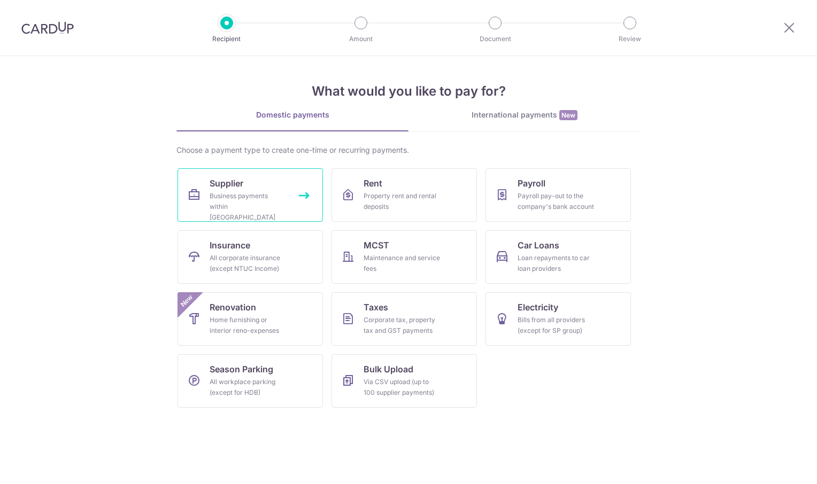
click at [218, 199] on div "Business payments within Singapore" at bounding box center [248, 207] width 77 height 32
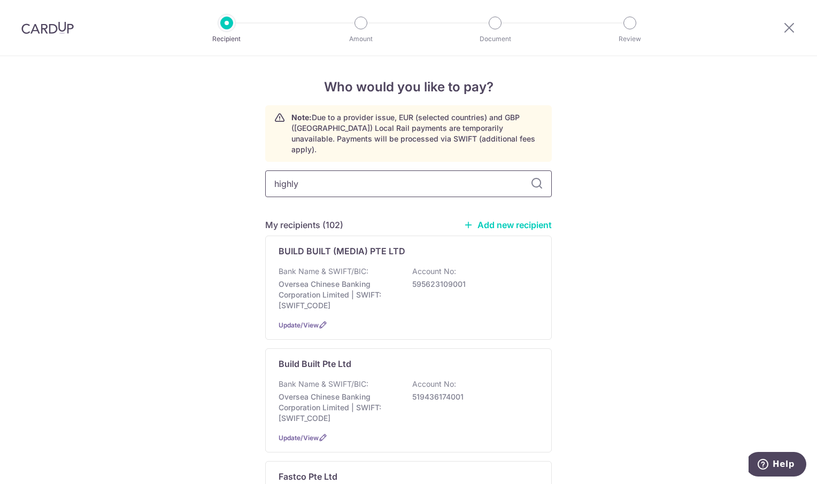
type input "highly"
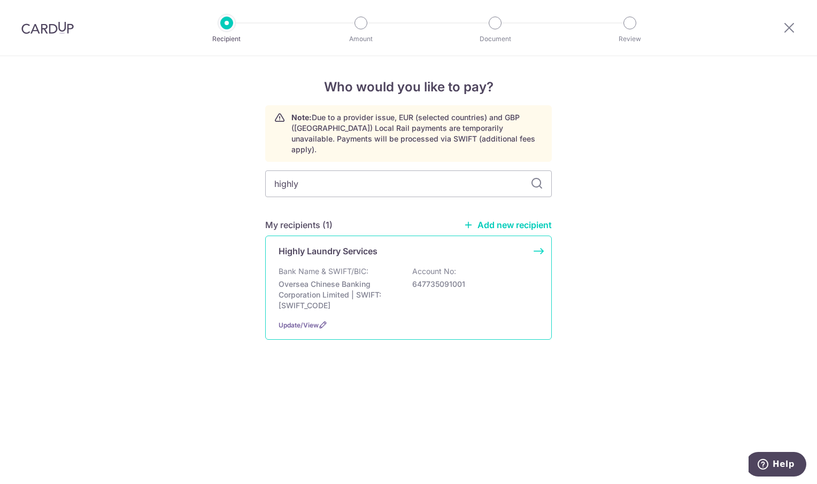
click at [346, 245] on p "Highly Laundry Services" at bounding box center [328, 251] width 99 height 13
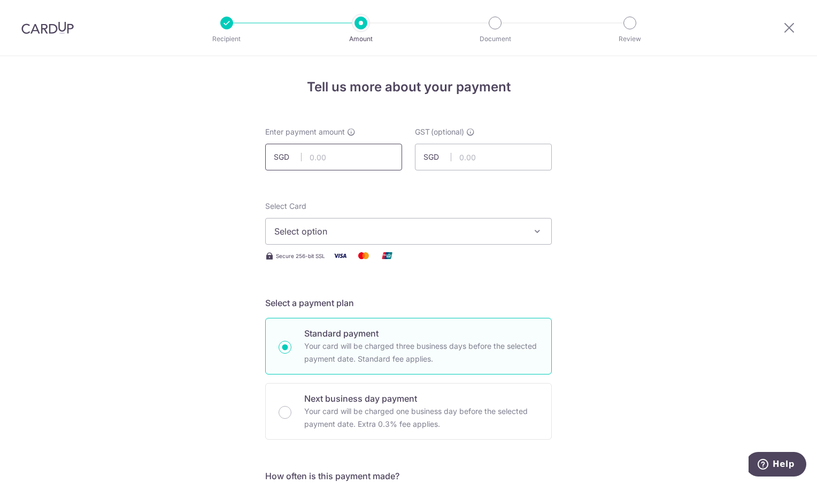
click at [346, 165] on input "text" at bounding box center [333, 157] width 137 height 27
type input "1,120.00"
click at [539, 228] on icon "button" at bounding box center [537, 231] width 11 height 11
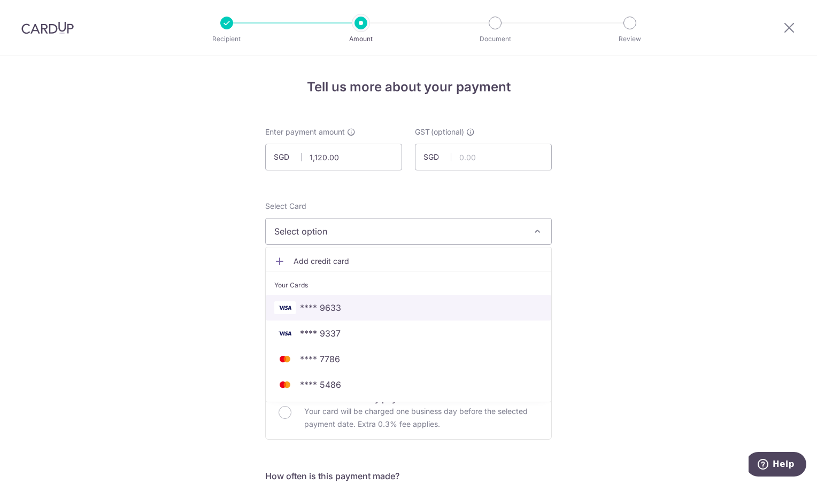
click at [379, 310] on span "**** 9633" at bounding box center [408, 308] width 268 height 13
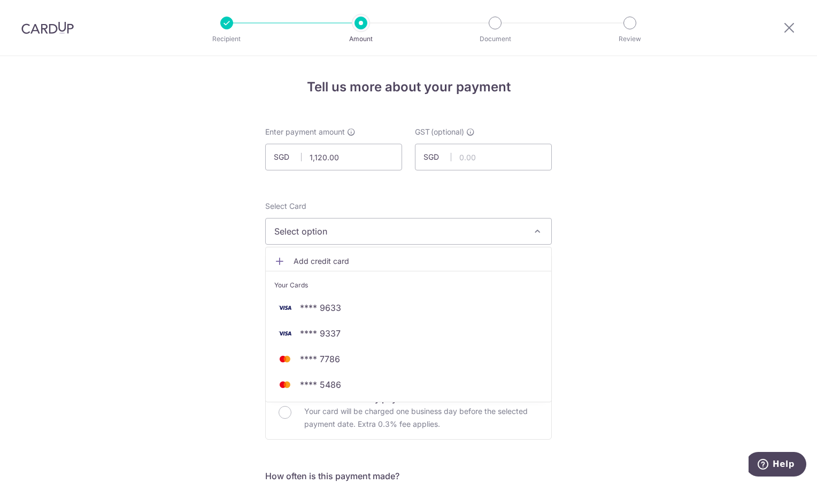
drag, startPoint x: 379, startPoint y: 310, endPoint x: 395, endPoint y: 309, distance: 16.0
click at [379, 310] on div "Select a payment plan Standard payment Your card will be charged three business…" at bounding box center [408, 368] width 287 height 143
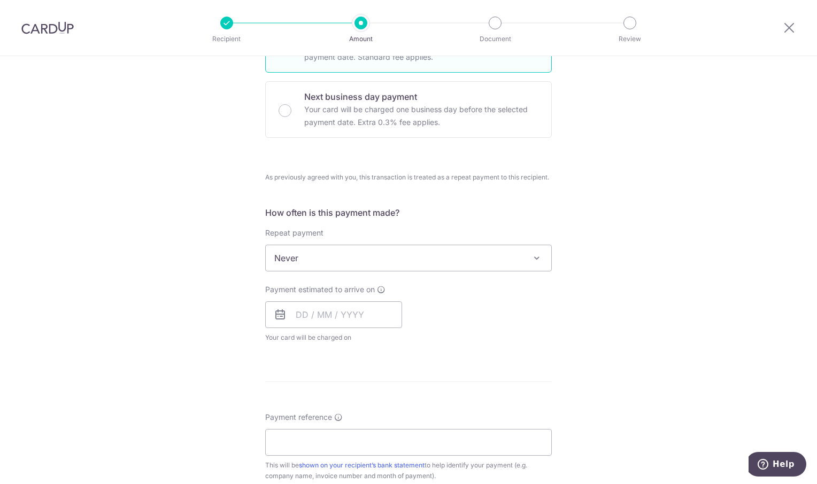
scroll to position [321, 0]
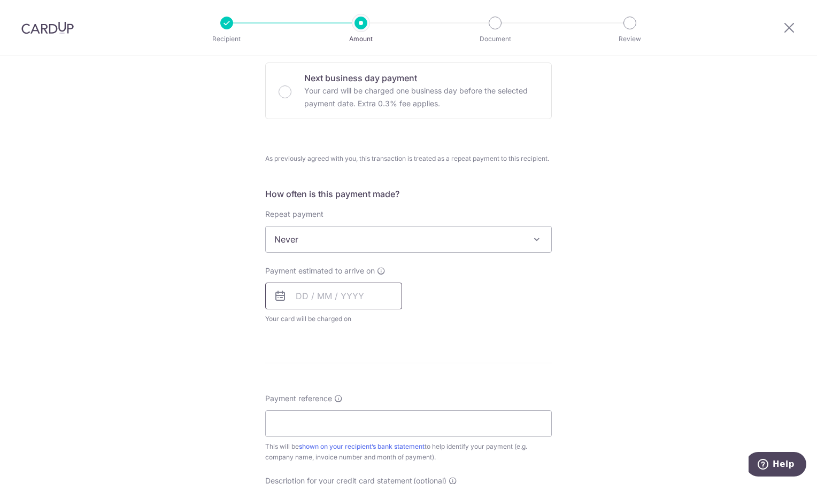
click at [351, 296] on input "text" at bounding box center [333, 296] width 137 height 27
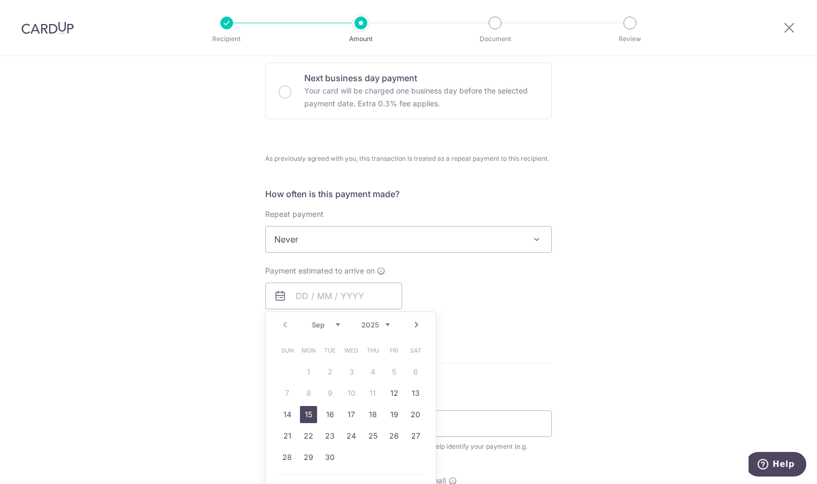
click at [306, 419] on link "15" at bounding box center [308, 414] width 17 height 17
type input "[DATE]"
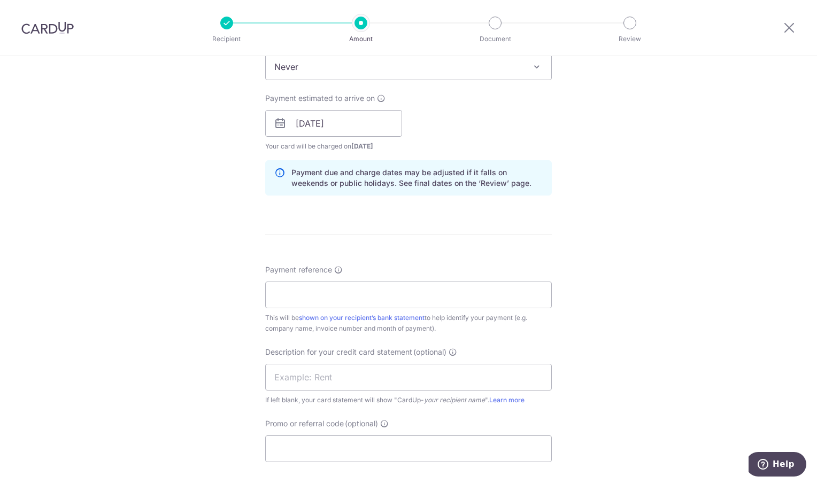
scroll to position [535, 0]
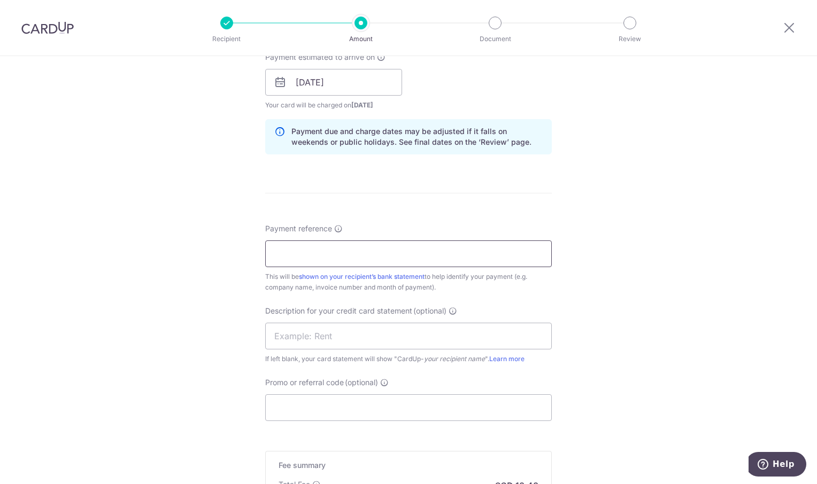
click at [333, 256] on input "Payment reference" at bounding box center [408, 254] width 287 height 27
type input "ORI Aug"
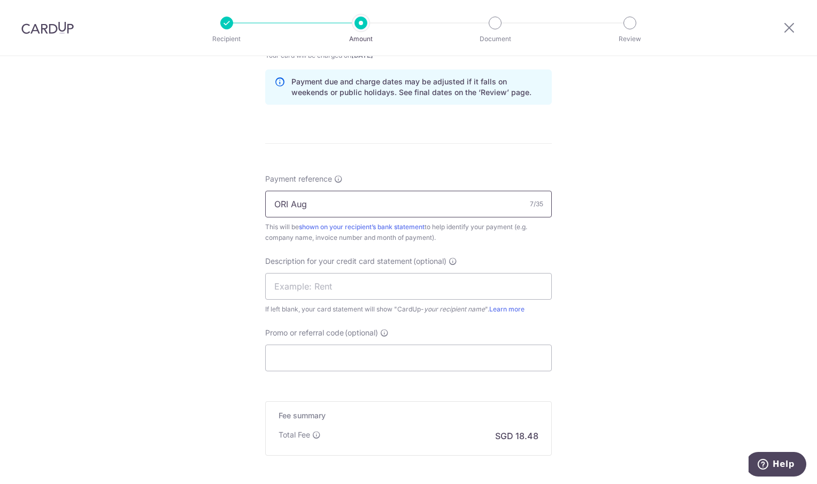
scroll to position [693, 0]
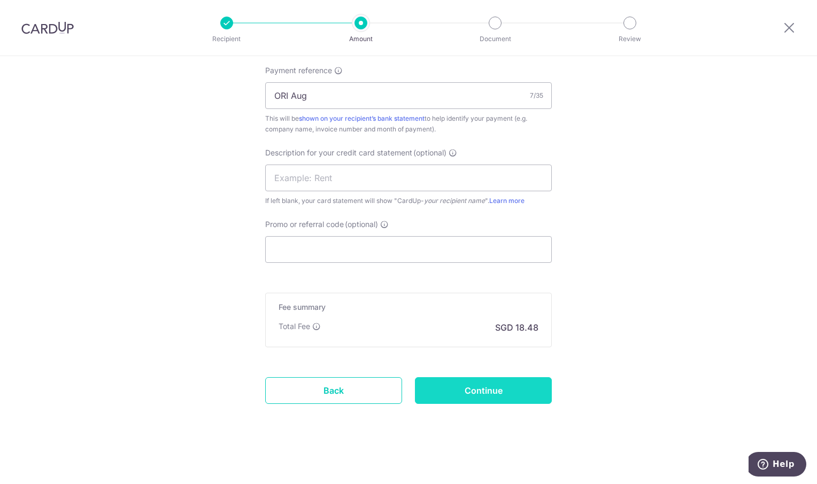
click at [508, 388] on input "Continue" at bounding box center [483, 390] width 137 height 27
type input "Create Schedule"
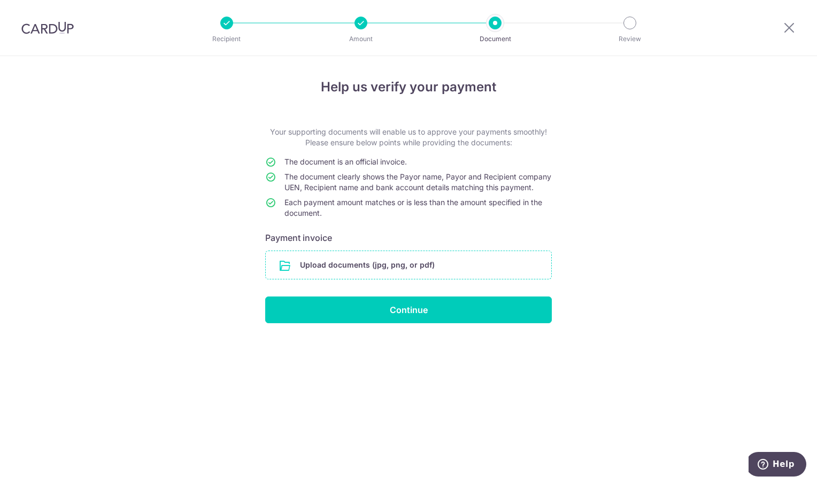
click at [319, 279] on input "file" at bounding box center [409, 265] width 286 height 28
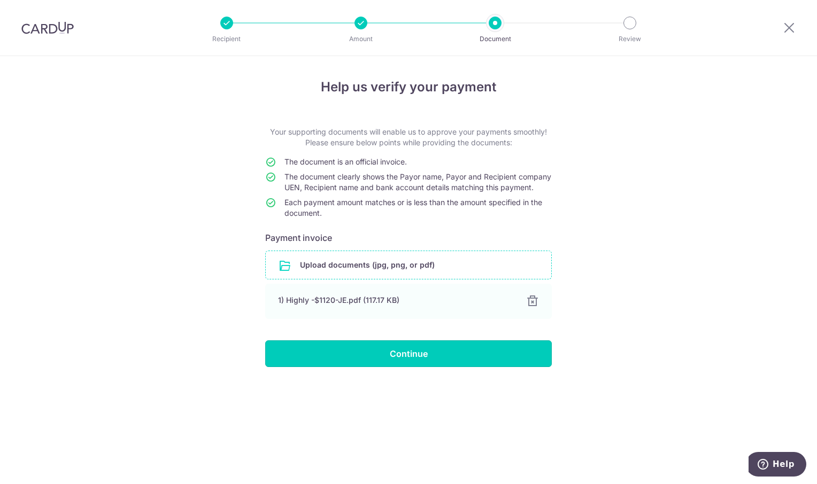
drag, startPoint x: 435, startPoint y: 360, endPoint x: 816, endPoint y: 316, distance: 384.3
click at [437, 360] on input "Continue" at bounding box center [408, 354] width 287 height 27
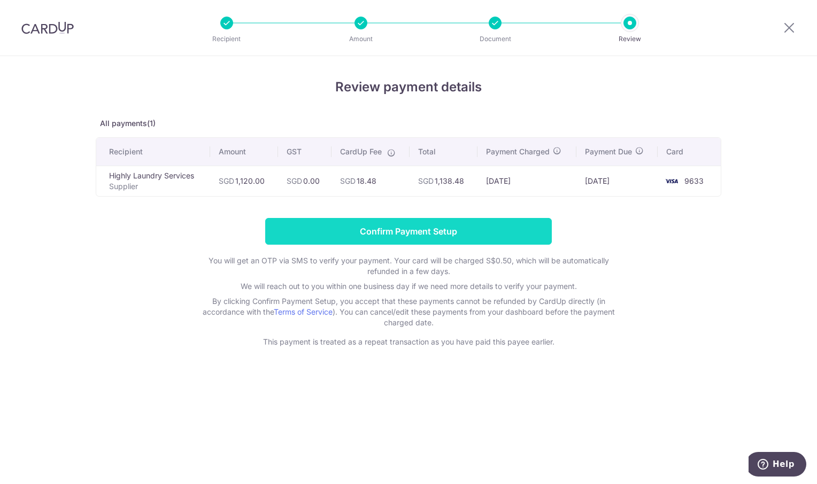
click at [386, 229] on input "Confirm Payment Setup" at bounding box center [408, 231] width 287 height 27
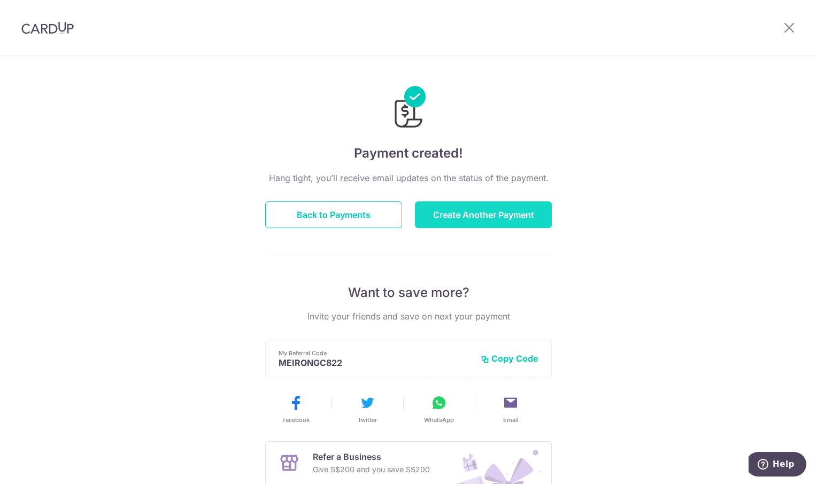
click at [506, 211] on button "Create Another Payment" at bounding box center [483, 215] width 137 height 27
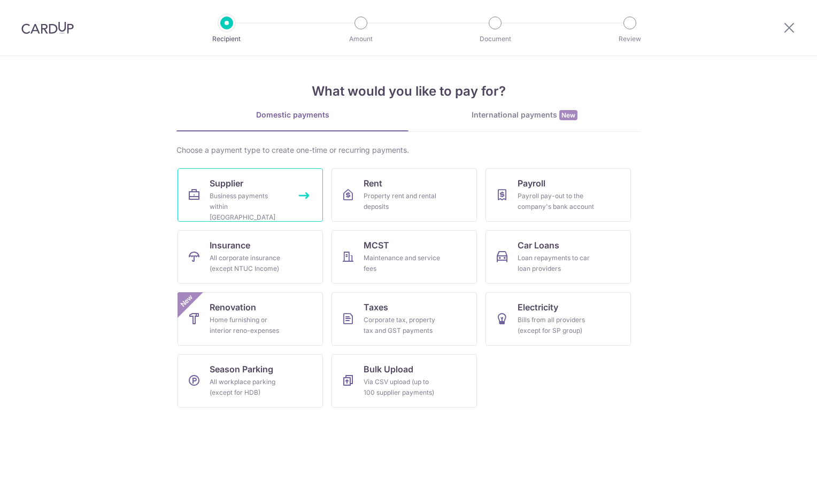
drag, startPoint x: 0, startPoint y: 0, endPoint x: 242, endPoint y: 186, distance: 305.4
click at [242, 186] on span "Supplier" at bounding box center [227, 183] width 34 height 13
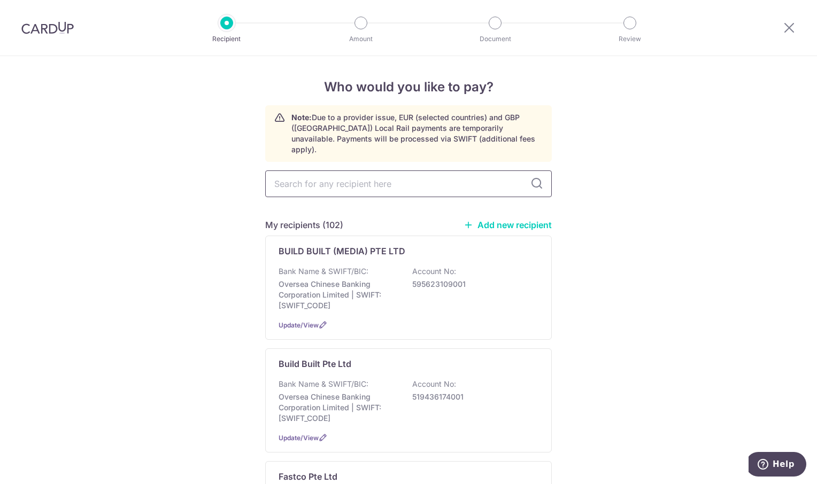
click at [366, 175] on input "text" at bounding box center [408, 184] width 287 height 27
type input "par"
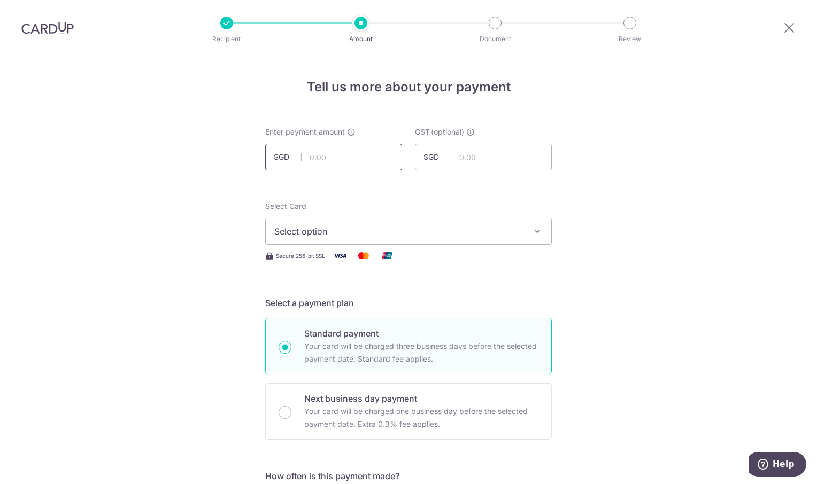
click at [326, 158] on input "text" at bounding box center [333, 157] width 137 height 27
type input "2,080.00"
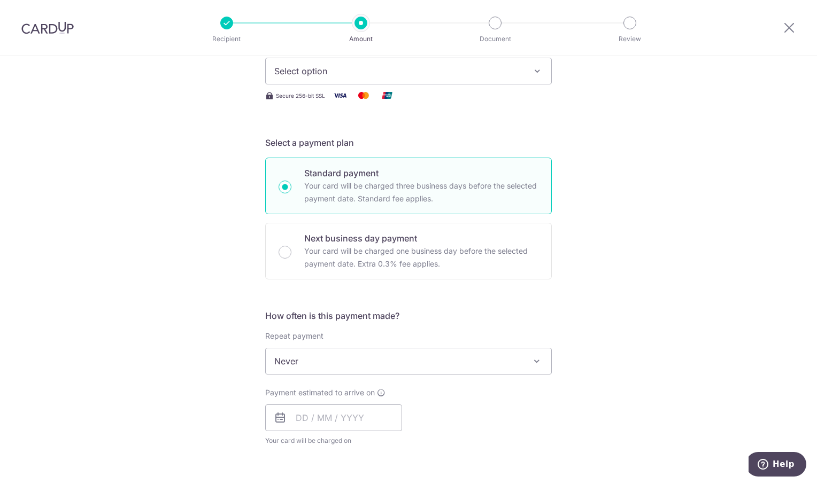
click at [529, 64] on button "Select option" at bounding box center [408, 71] width 287 height 27
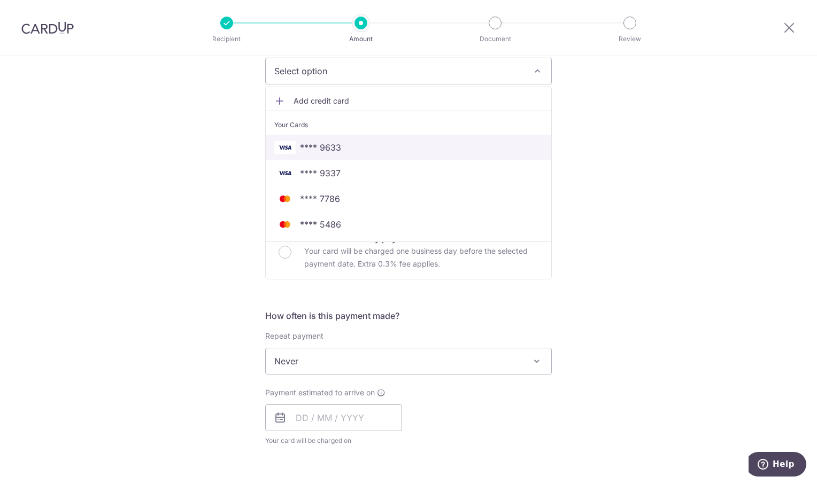
click at [388, 152] on span "**** 9633" at bounding box center [408, 147] width 268 height 13
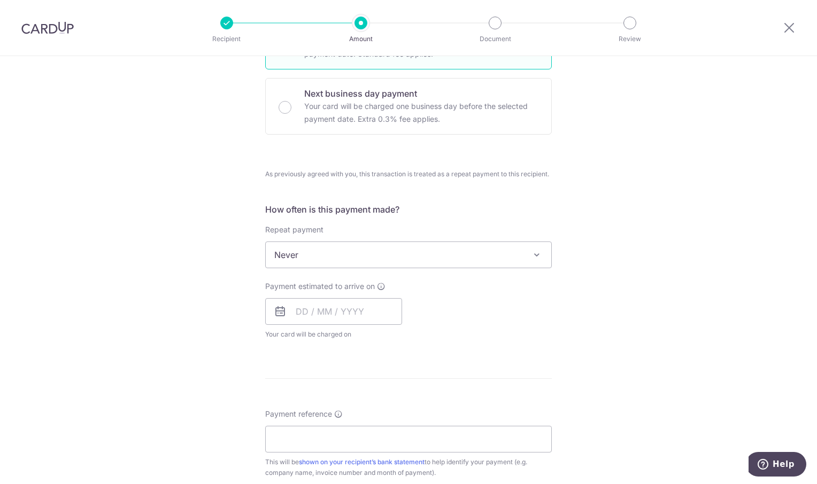
scroll to position [321, 0]
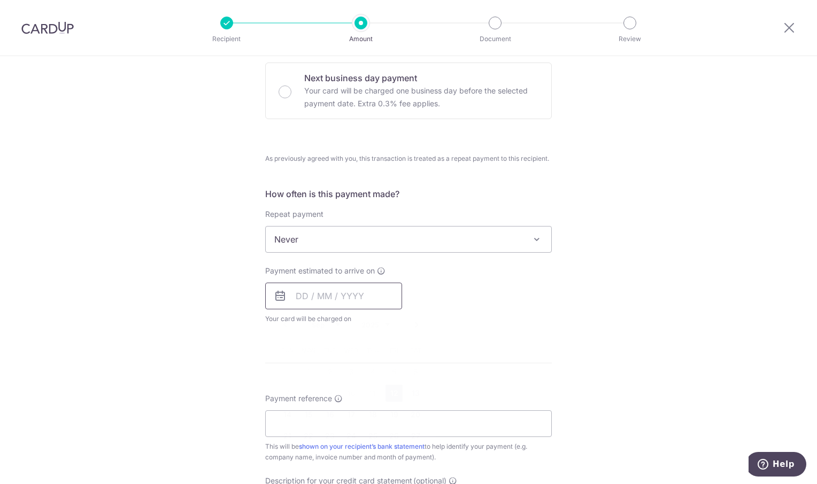
click at [338, 301] on input "text" at bounding box center [333, 296] width 137 height 27
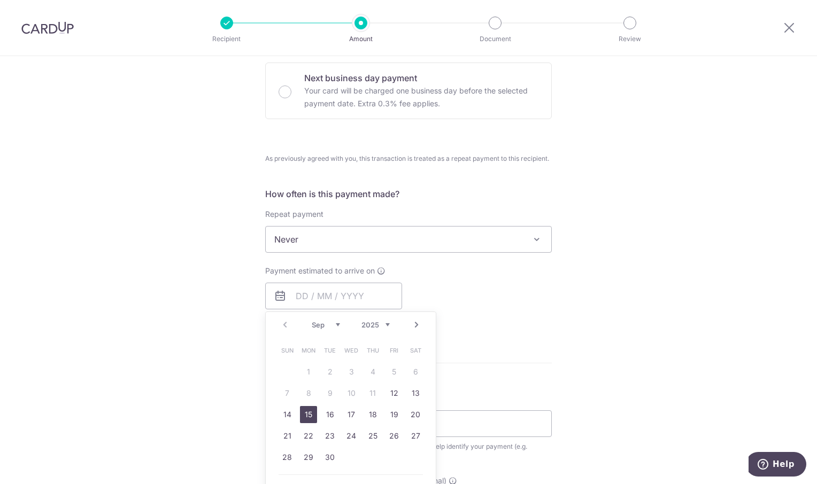
drag, startPoint x: 302, startPoint y: 418, endPoint x: 561, endPoint y: 356, distance: 266.8
click link "15"
type input "[DATE]"
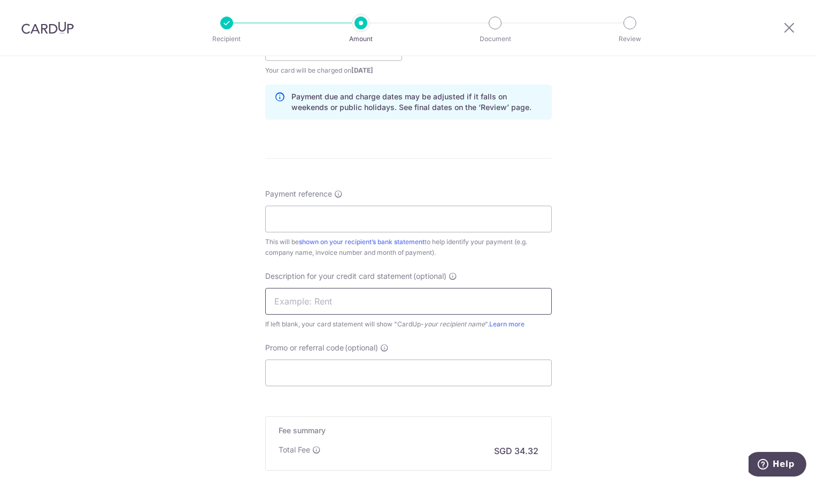
scroll to position [642, 0]
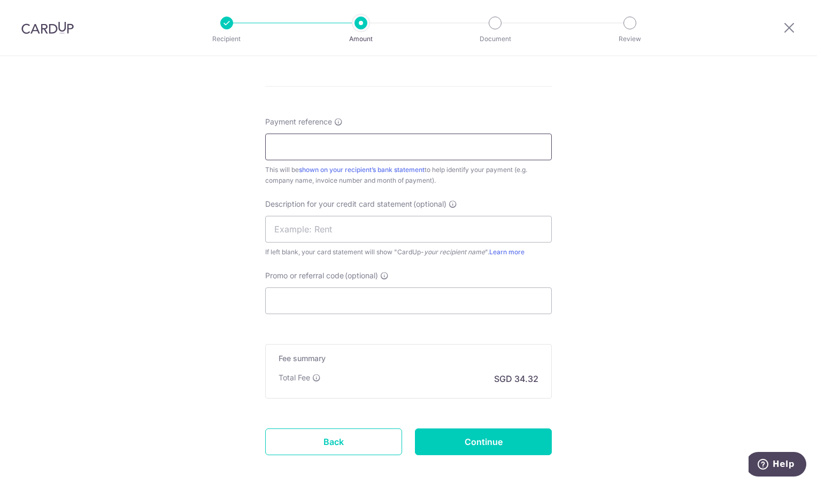
click input "Payment reference"
type input "ORI Aug"
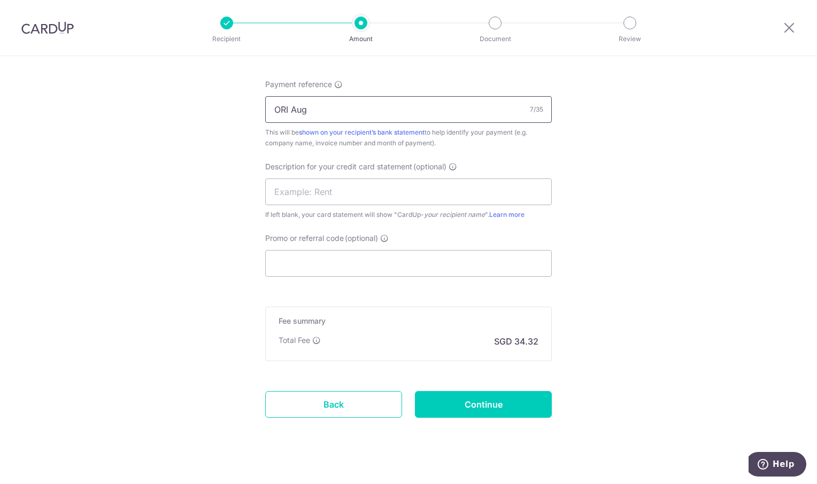
scroll to position [693, 0]
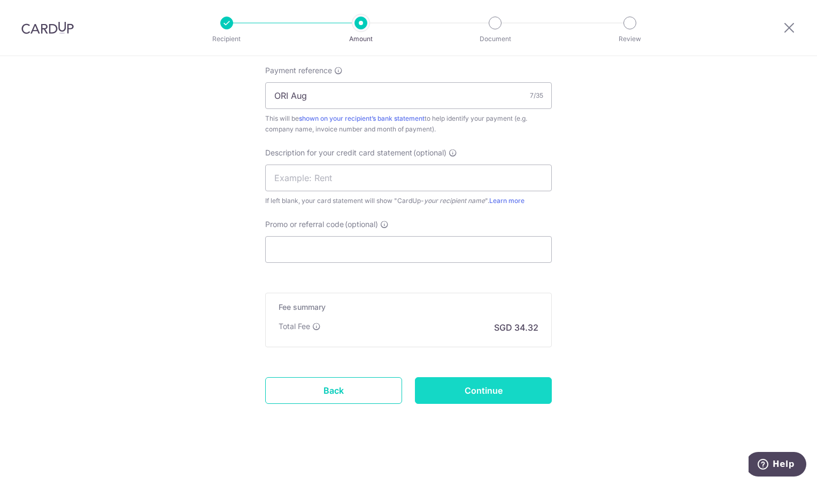
click input "Continue"
type input "Create Schedule"
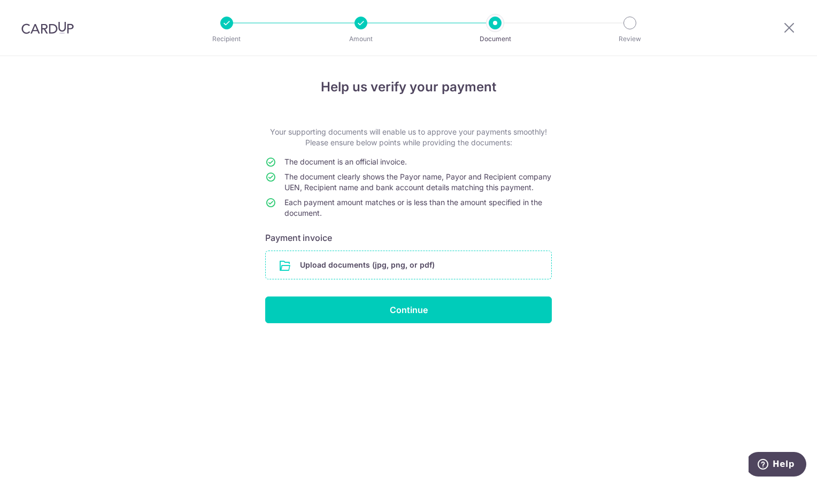
click at [351, 276] on input "file" at bounding box center [409, 265] width 286 height 28
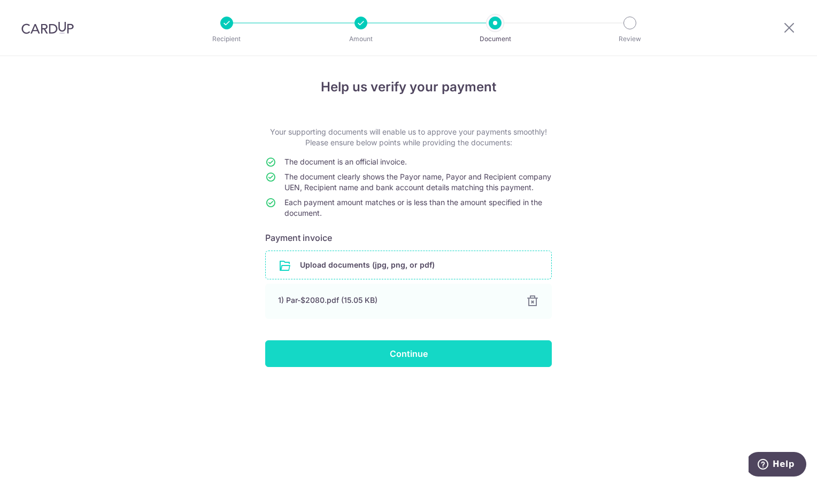
drag, startPoint x: 443, startPoint y: 366, endPoint x: 328, endPoint y: 22, distance: 362.5
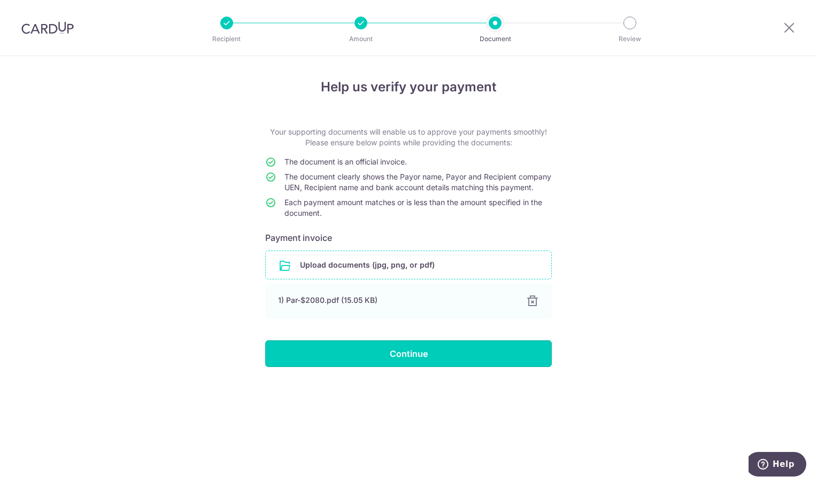
click at [443, 366] on input "Continue" at bounding box center [408, 354] width 287 height 27
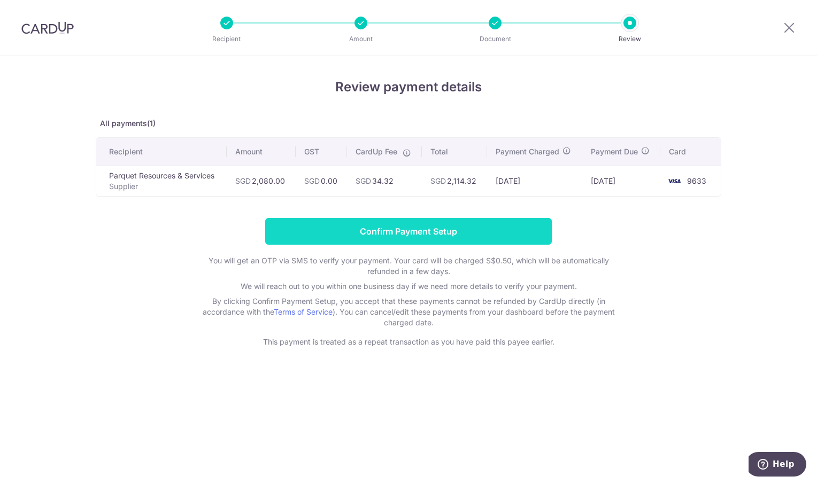
click at [461, 233] on input "Confirm Payment Setup" at bounding box center [408, 231] width 287 height 27
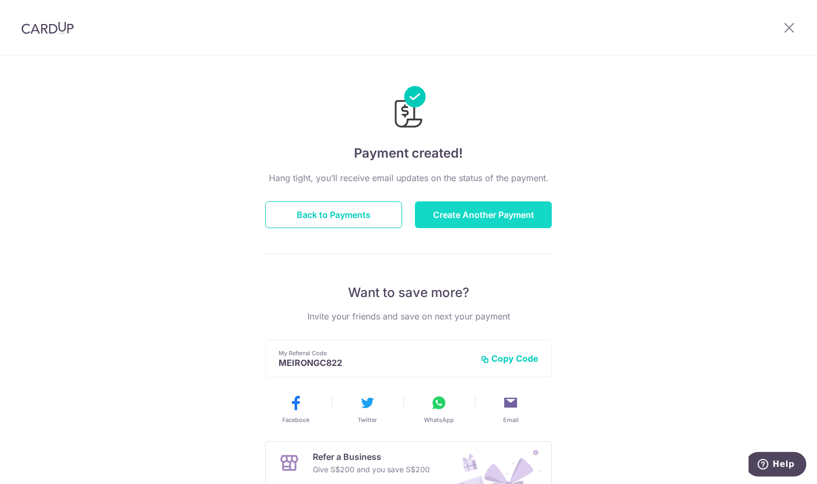
click at [472, 215] on button "Create Another Payment" at bounding box center [483, 215] width 137 height 27
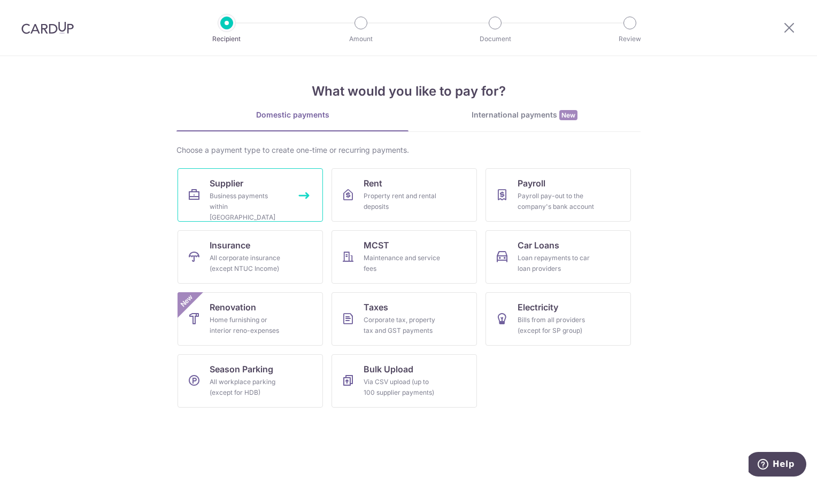
click at [270, 185] on link "Supplier Business payments within Singapore" at bounding box center [250, 194] width 145 height 53
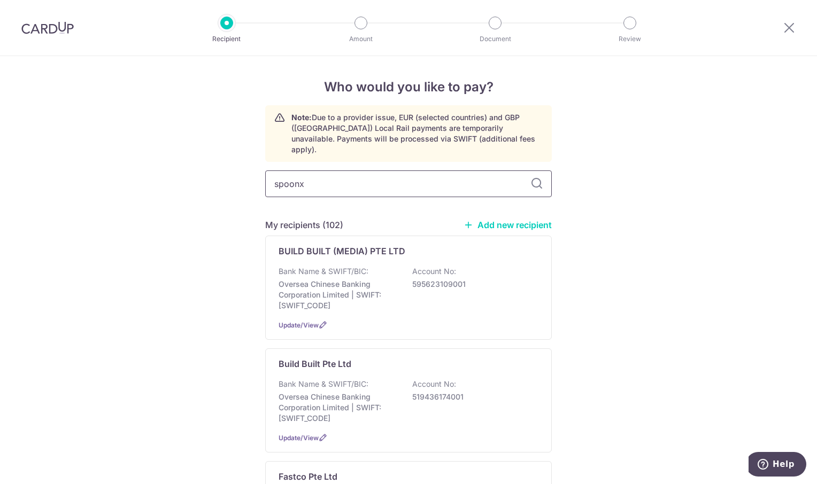
type input "spoonx"
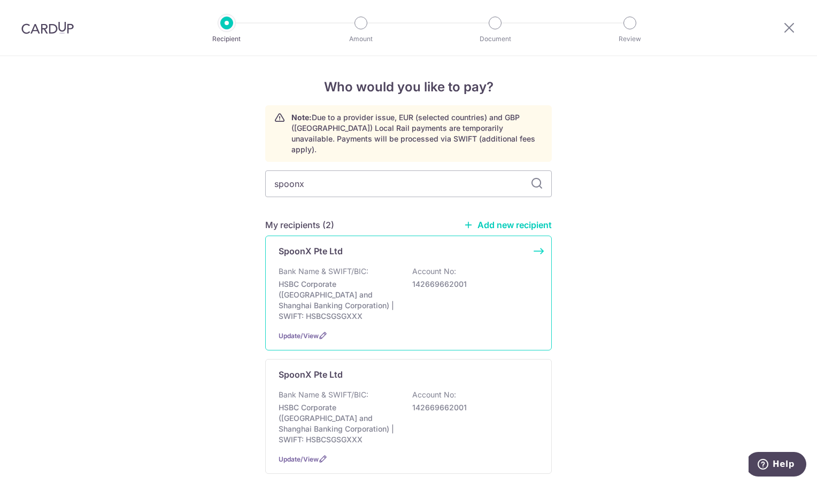
click at [327, 245] on p "SpoonX Pte Ltd" at bounding box center [311, 251] width 64 height 13
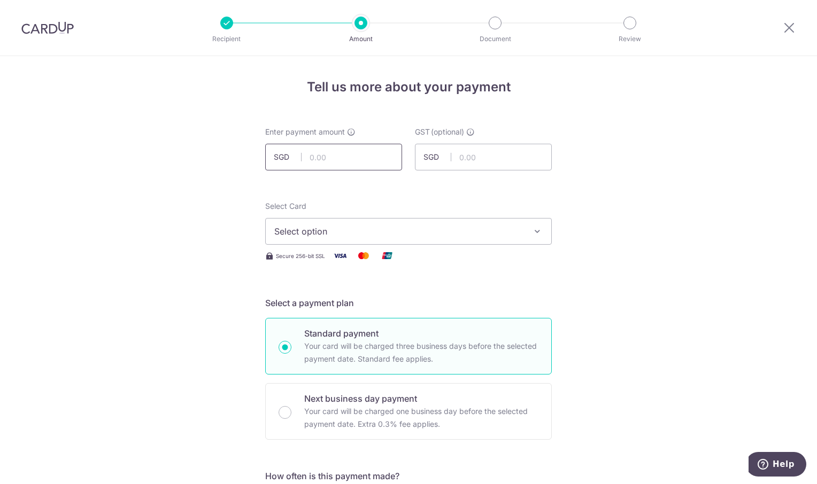
click at [320, 158] on input "text" at bounding box center [333, 157] width 137 height 27
type input "5,123.00"
click at [532, 230] on icon "button" at bounding box center [537, 231] width 11 height 11
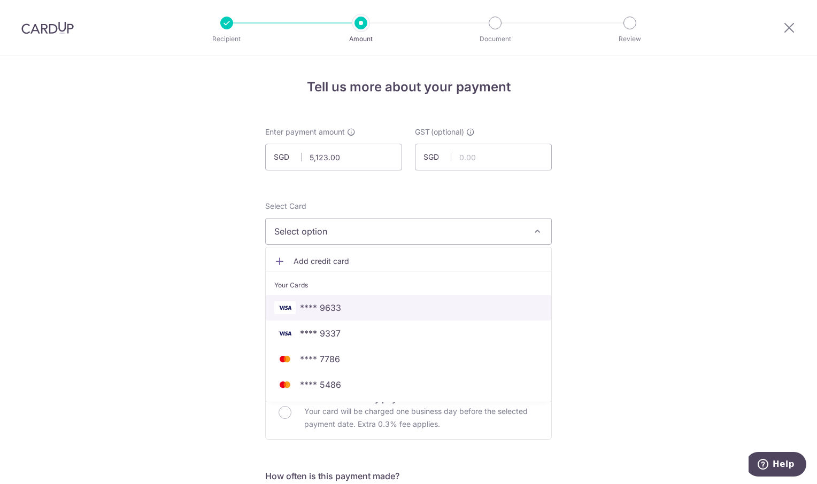
drag, startPoint x: 392, startPoint y: 308, endPoint x: 623, endPoint y: 289, distance: 232.3
click at [394, 308] on span "**** 9633" at bounding box center [408, 308] width 268 height 13
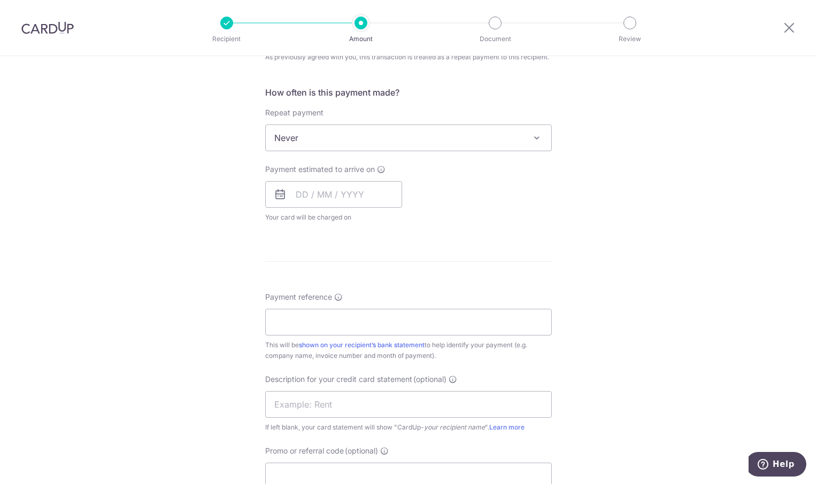
scroll to position [428, 0]
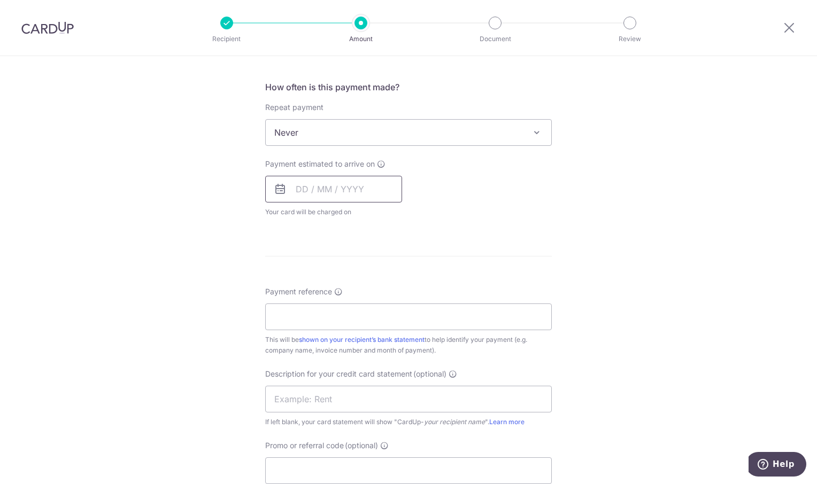
drag, startPoint x: 301, startPoint y: 178, endPoint x: 305, endPoint y: 183, distance: 6.4
click at [302, 178] on input "text" at bounding box center [333, 189] width 137 height 27
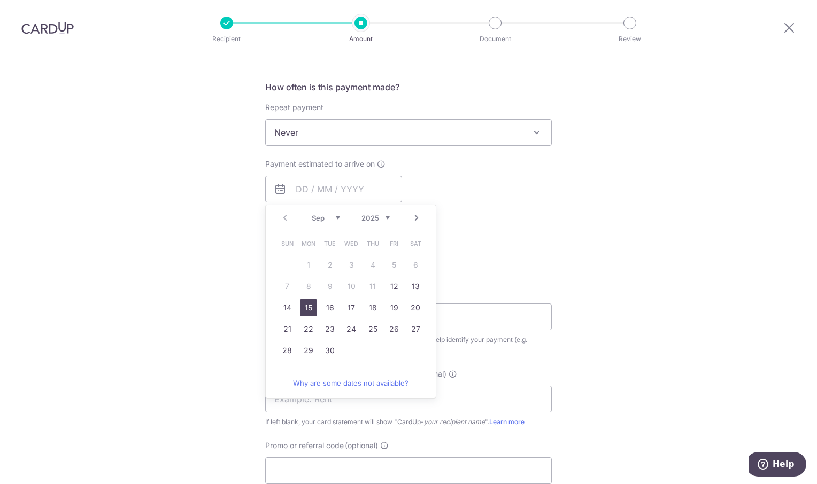
click at [303, 304] on link "15" at bounding box center [308, 307] width 17 height 17
type input "15/09/2025"
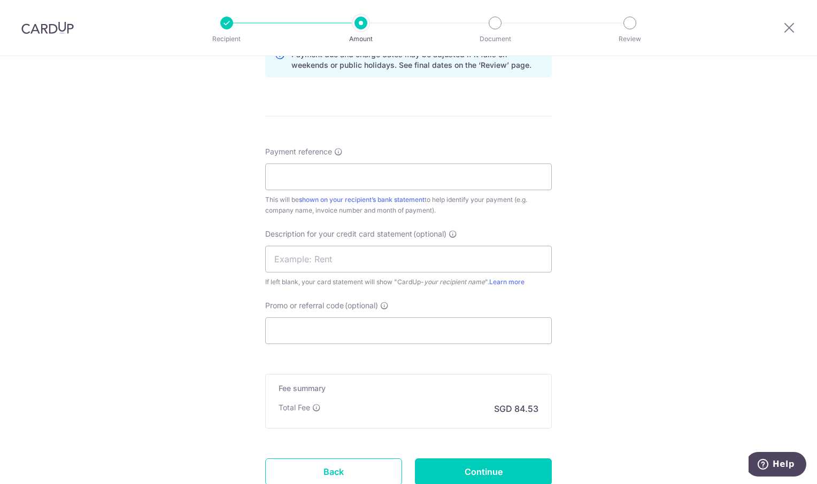
scroll to position [642, 0]
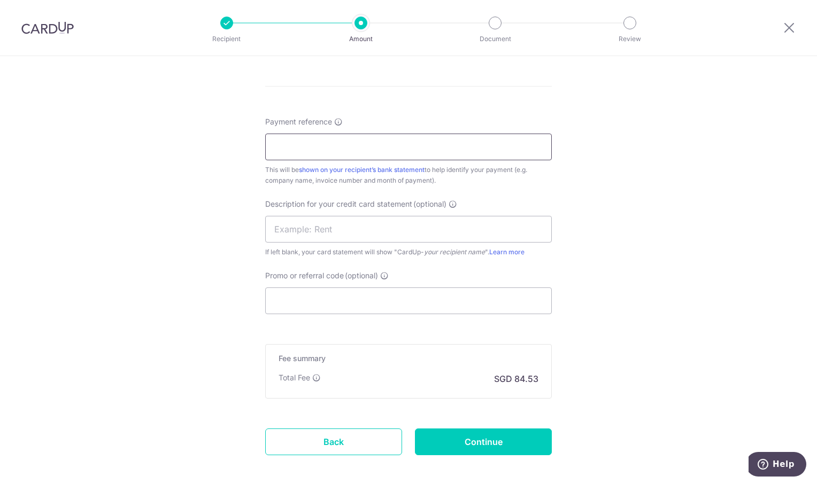
click at [352, 148] on input "Payment reference" at bounding box center [408, 147] width 287 height 27
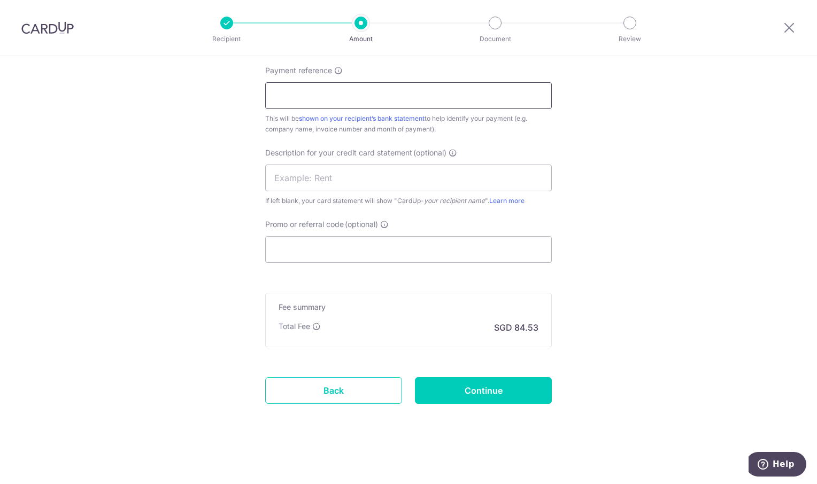
click at [286, 98] on input "Payment reference" at bounding box center [408, 95] width 287 height 27
paste input "20250812 0907"
type input "20250812 0907"
drag, startPoint x: 667, startPoint y: 218, endPoint x: 537, endPoint y: 350, distance: 184.9
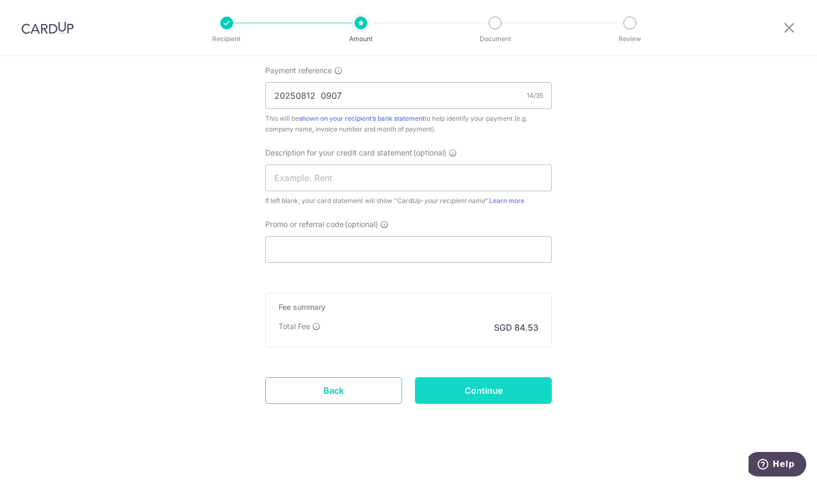
click at [508, 391] on input "Continue" at bounding box center [483, 390] width 137 height 27
type input "Create Schedule"
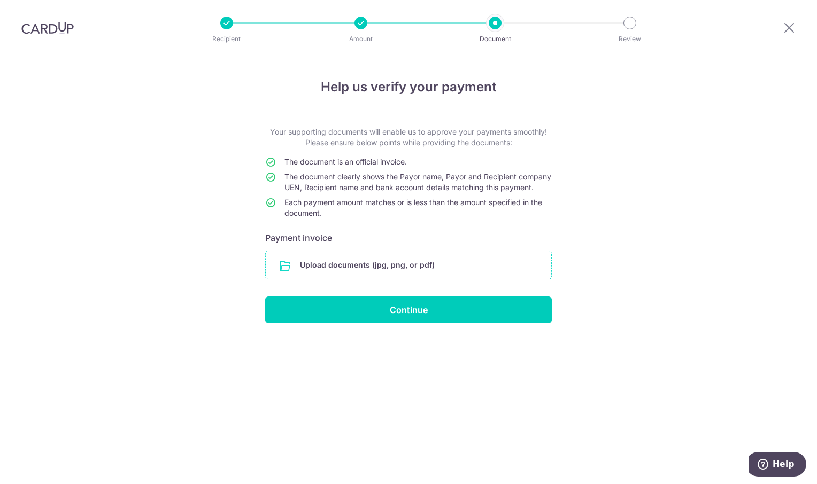
click at [340, 271] on input "file" at bounding box center [409, 265] width 286 height 28
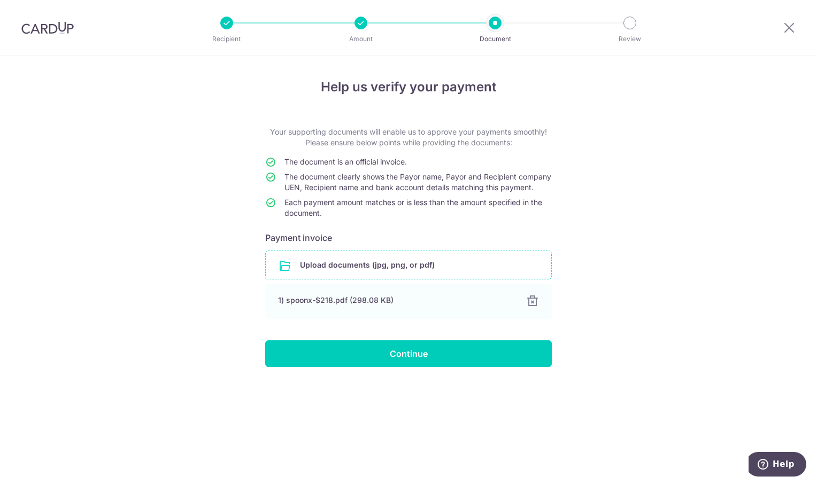
click at [346, 277] on input "file" at bounding box center [409, 265] width 286 height 28
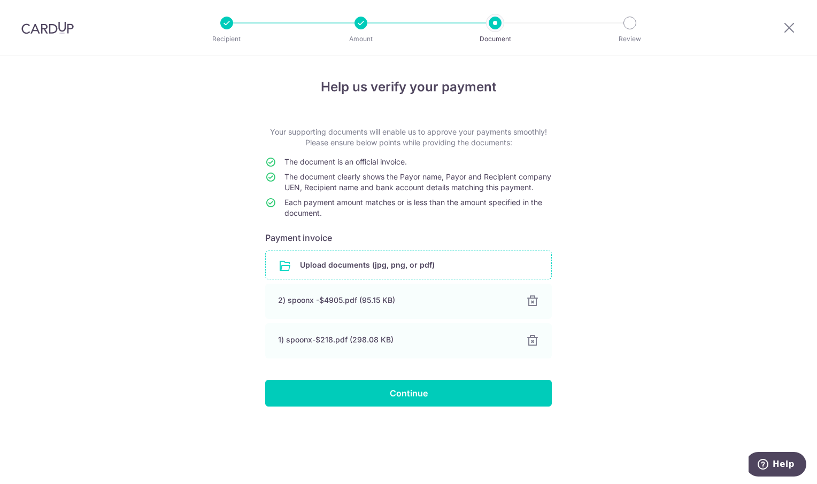
click at [652, 271] on div "Help us verify your payment Your supporting documents will enable us to approve…" at bounding box center [408, 270] width 817 height 428
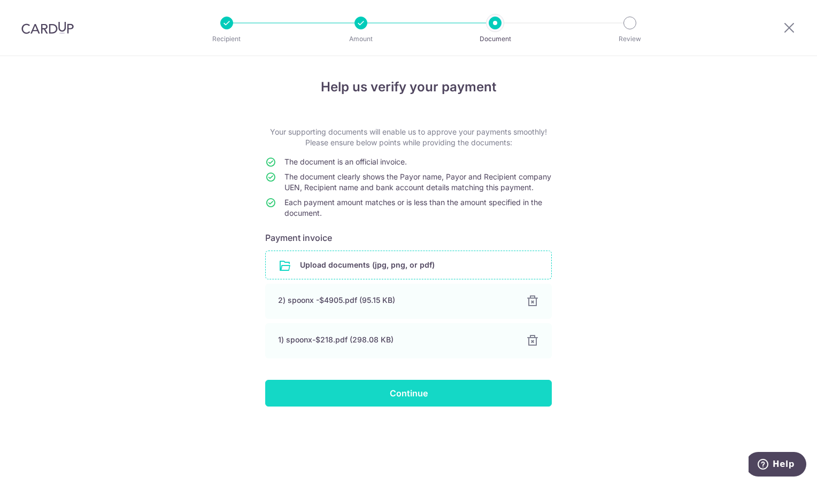
click at [401, 400] on input "Continue" at bounding box center [408, 393] width 287 height 27
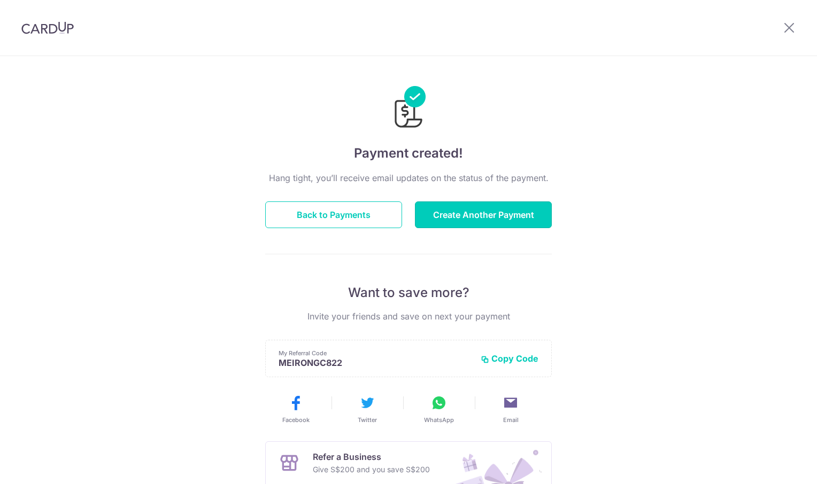
click at [522, 218] on button "Create Another Payment" at bounding box center [483, 215] width 137 height 27
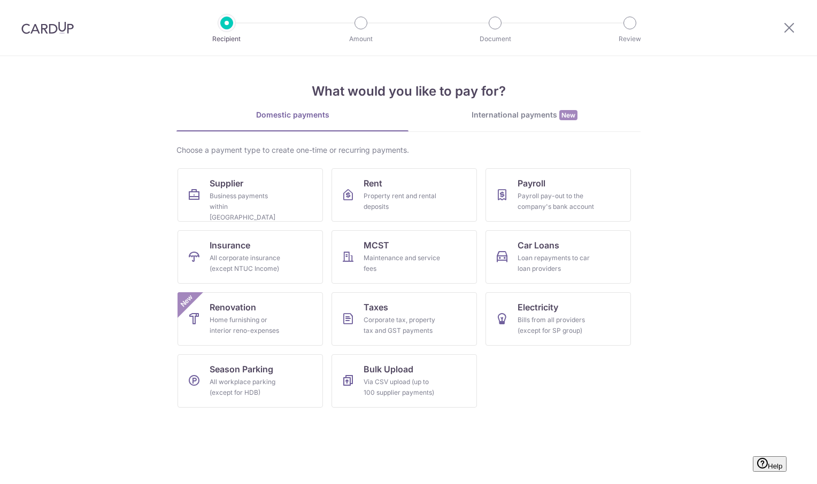
click at [256, 203] on div "Business payments within [GEOGRAPHIC_DATA]" at bounding box center [248, 207] width 77 height 32
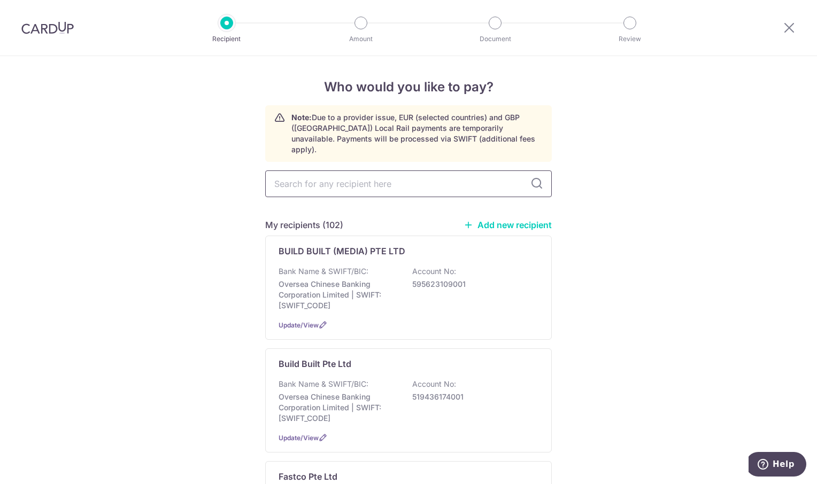
click at [298, 178] on input "text" at bounding box center [408, 184] width 287 height 27
type input "raya"
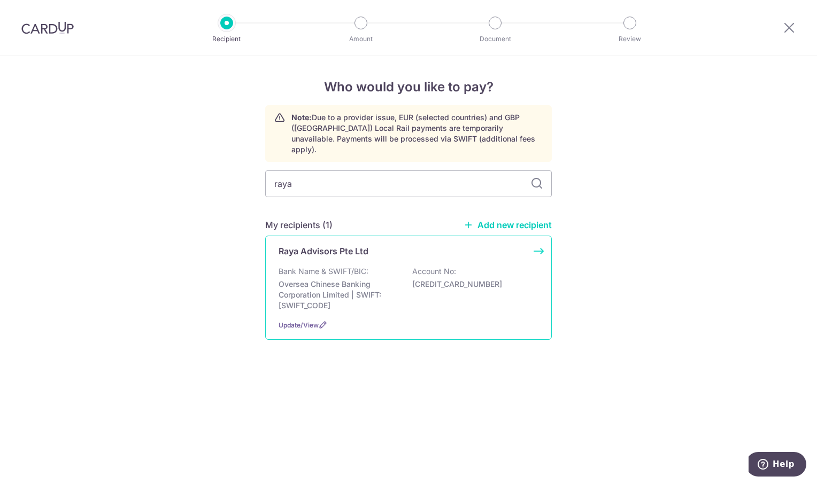
click at [319, 266] on p "Bank Name & SWIFT/BIC:" at bounding box center [324, 271] width 90 height 11
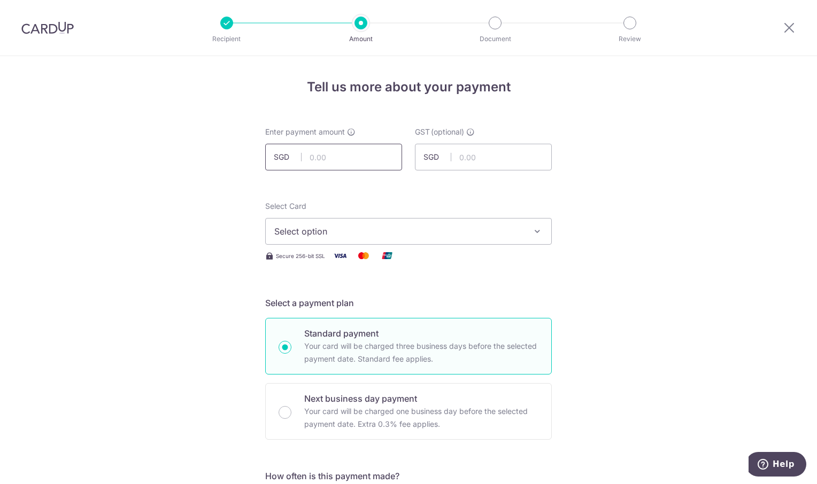
click at [339, 151] on input "text" at bounding box center [333, 157] width 137 height 27
type input "2,000.00"
click at [537, 229] on icon "button" at bounding box center [537, 231] width 11 height 11
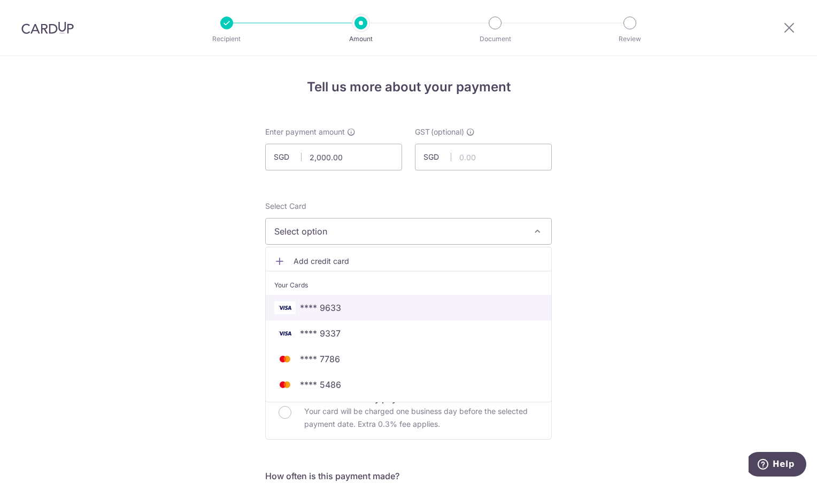
click at [471, 305] on span "**** 9633" at bounding box center [408, 308] width 268 height 13
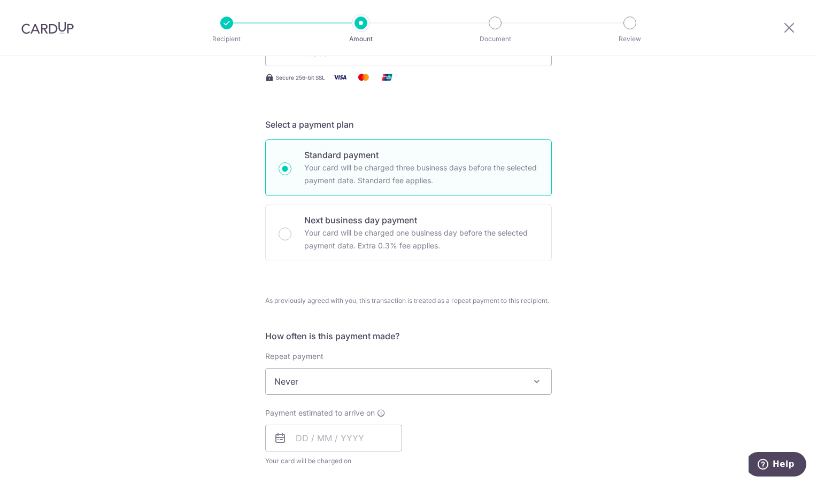
scroll to position [214, 0]
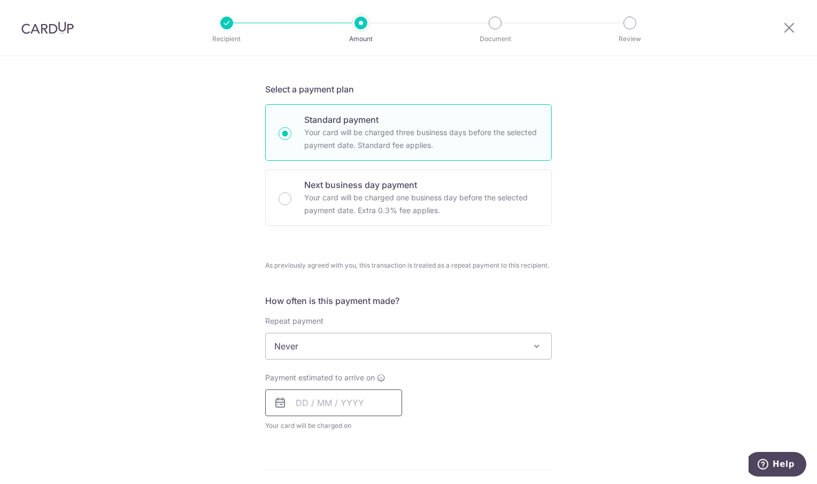
drag, startPoint x: 346, startPoint y: 400, endPoint x: 419, endPoint y: 387, distance: 73.5
click at [350, 401] on input "text" at bounding box center [333, 403] width 137 height 27
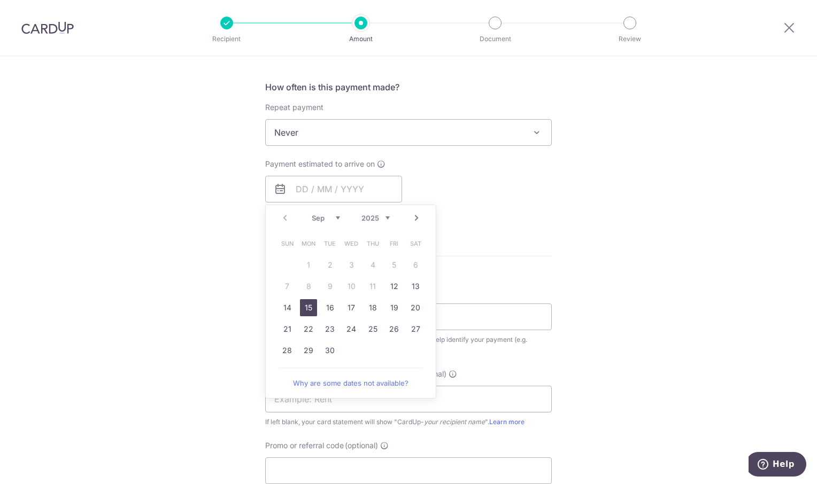
drag, startPoint x: 303, startPoint y: 310, endPoint x: 646, endPoint y: 257, distance: 346.8
click at [303, 310] on link "15" at bounding box center [308, 307] width 17 height 17
type input "[DATE]"
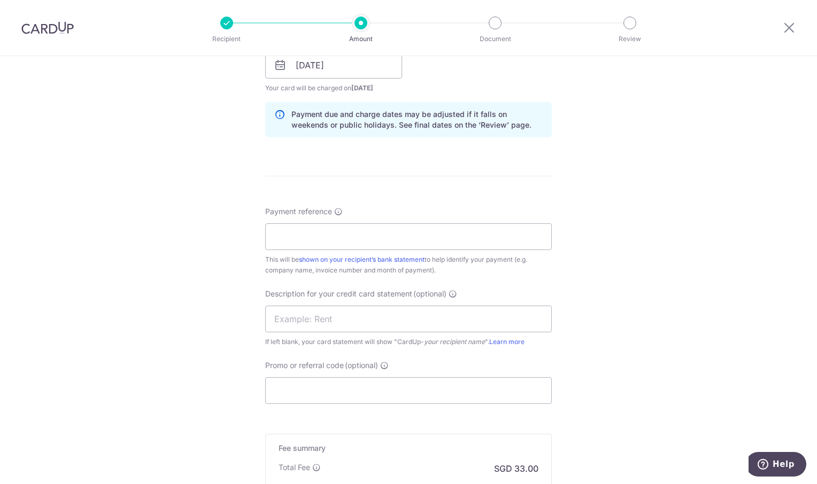
scroll to position [588, 0]
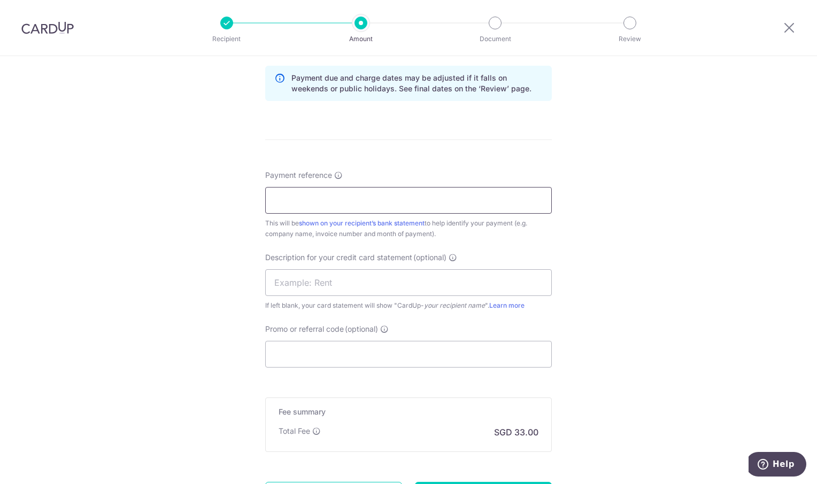
drag, startPoint x: 312, startPoint y: 196, endPoint x: 293, endPoint y: 197, distance: 18.7
click at [312, 196] on input "Payment reference" at bounding box center [408, 200] width 287 height 27
type input "ORI 2025020"
click at [635, 259] on div "Tell us more about your payment Enter payment amount SGD 2,000.00 2000.00 GST (…" at bounding box center [408, 28] width 817 height 1121
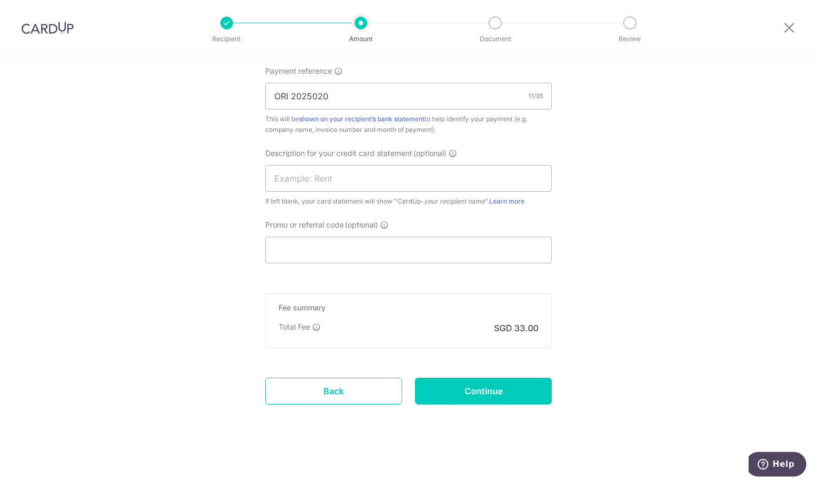
scroll to position [693, 0]
drag, startPoint x: 524, startPoint y: 390, endPoint x: 619, endPoint y: 368, distance: 97.8
click at [527, 389] on input "Continue" at bounding box center [483, 390] width 137 height 27
type input "Create Schedule"
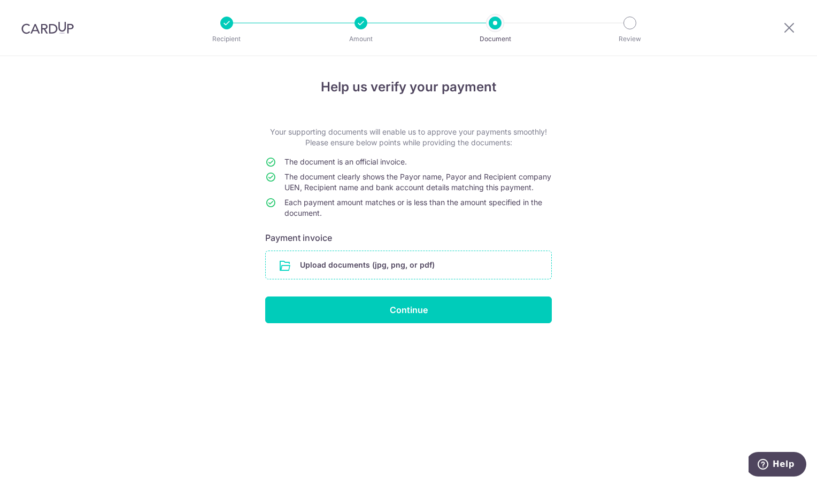
click at [328, 278] on input "file" at bounding box center [409, 265] width 286 height 28
click at [353, 275] on input "file" at bounding box center [409, 265] width 286 height 28
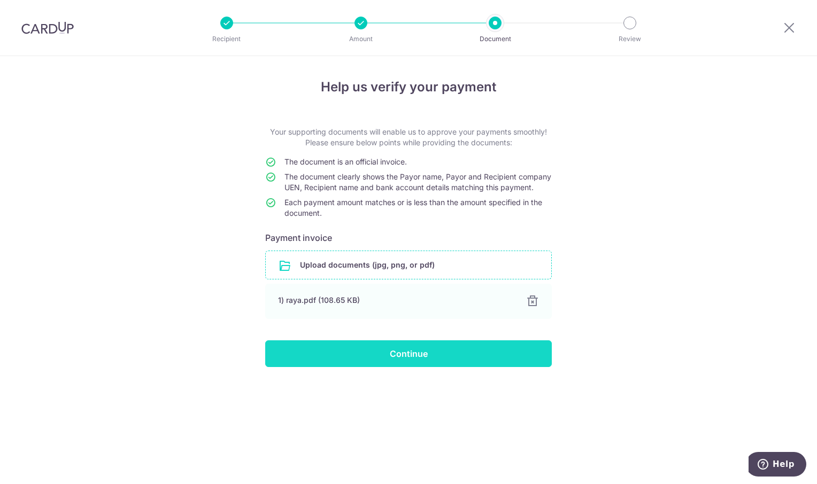
click at [444, 356] on input "Continue" at bounding box center [408, 354] width 287 height 27
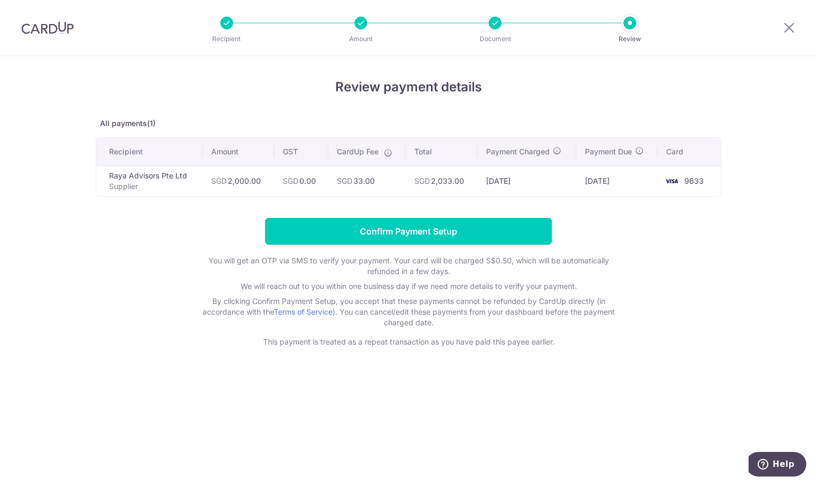
drag, startPoint x: 458, startPoint y: 236, endPoint x: 215, endPoint y: 1, distance: 337.7
click at [454, 234] on input "Confirm Payment Setup" at bounding box center [408, 231] width 287 height 27
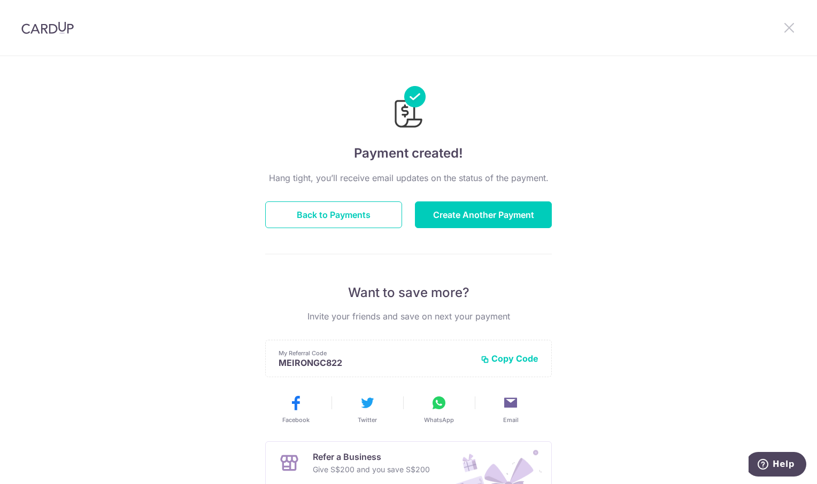
click at [787, 28] on icon at bounding box center [789, 27] width 13 height 13
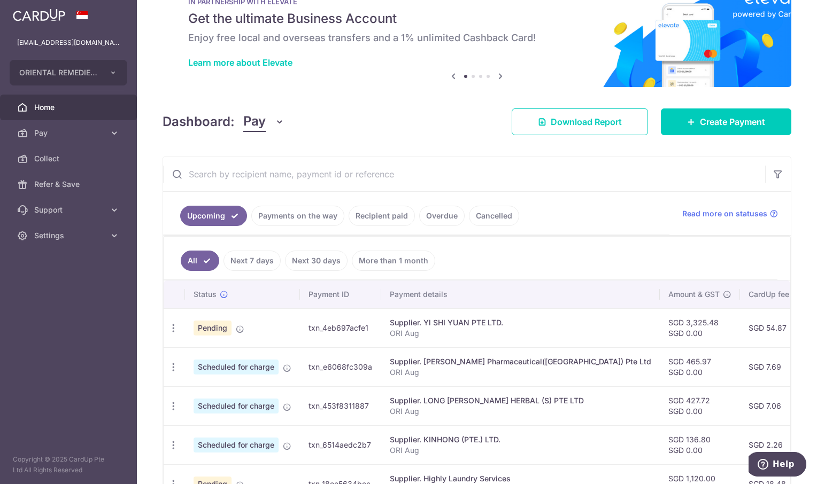
scroll to position [53, 0]
